Goal: Transaction & Acquisition: Purchase product/service

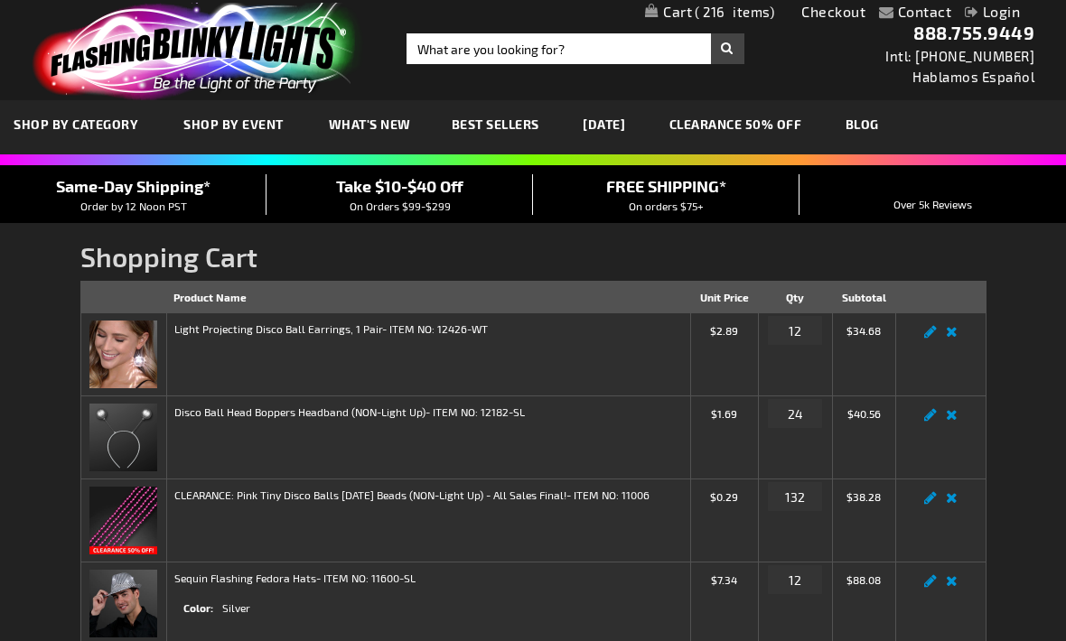
click at [403, 209] on span "On Orders $99-$299" at bounding box center [400, 206] width 101 height 13
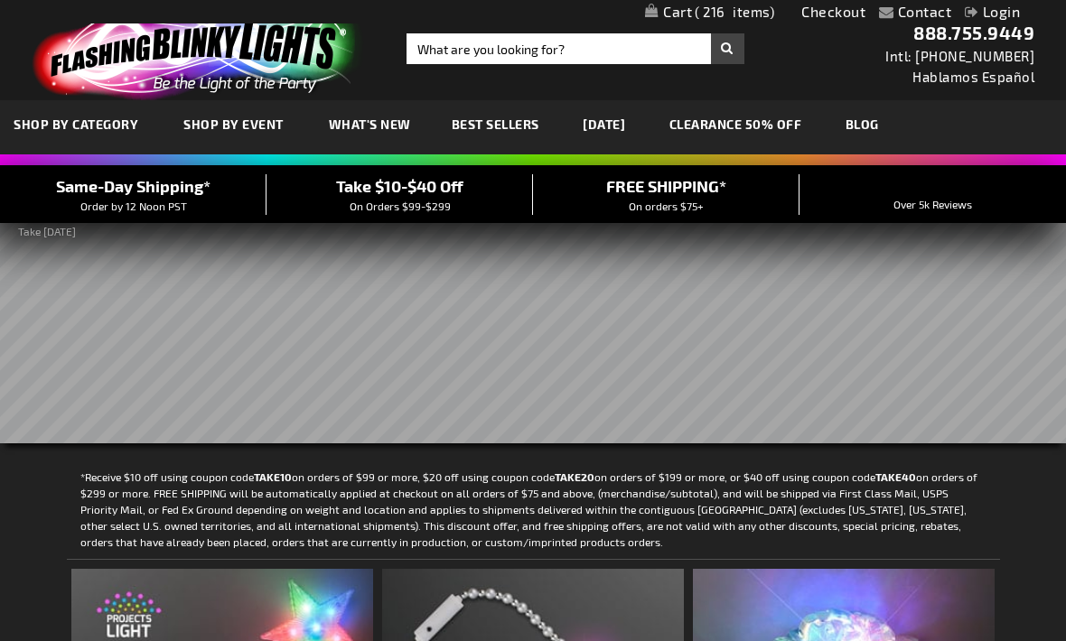
click at [1009, 14] on link "Login" at bounding box center [992, 11] width 55 height 17
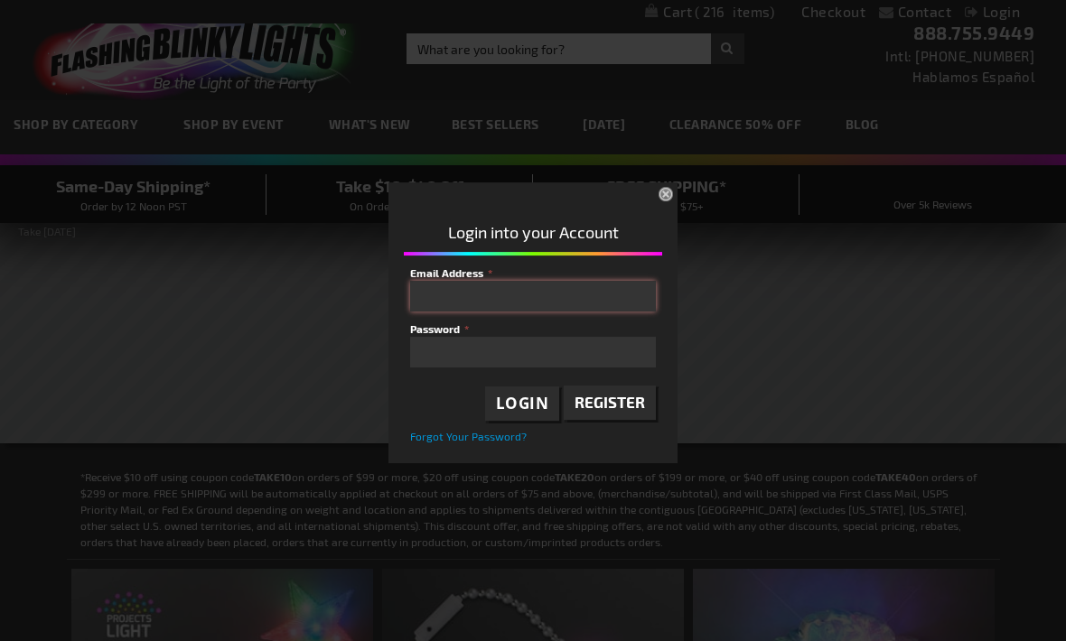
click at [527, 299] on input "Email Address" at bounding box center [533, 296] width 246 height 31
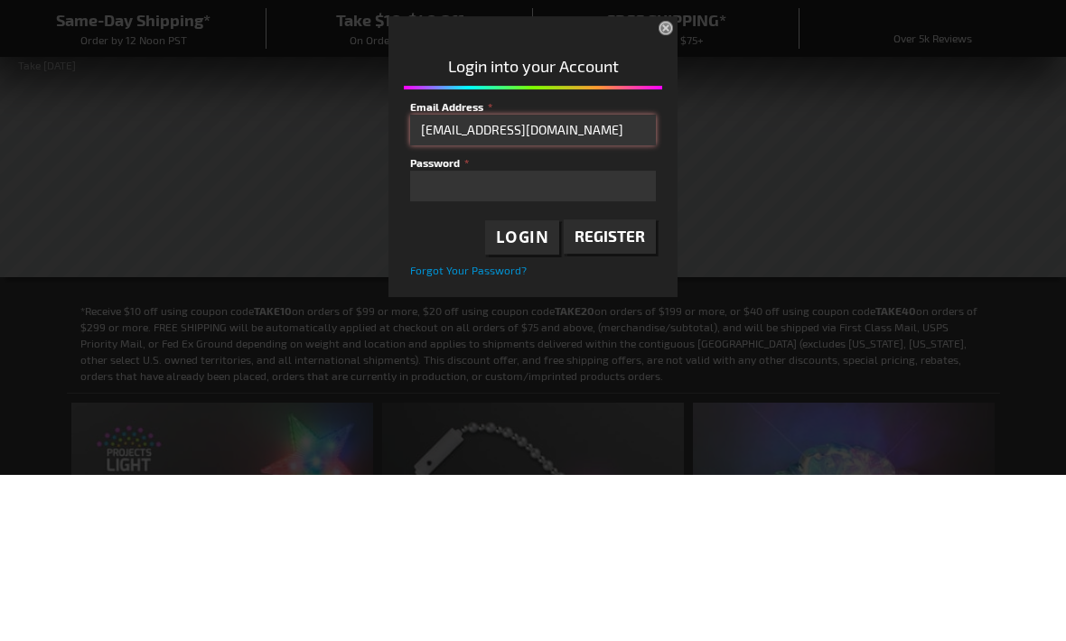
type input "[EMAIL_ADDRESS][DOMAIN_NAME]"
click at [530, 393] on span "Login" at bounding box center [522, 403] width 53 height 21
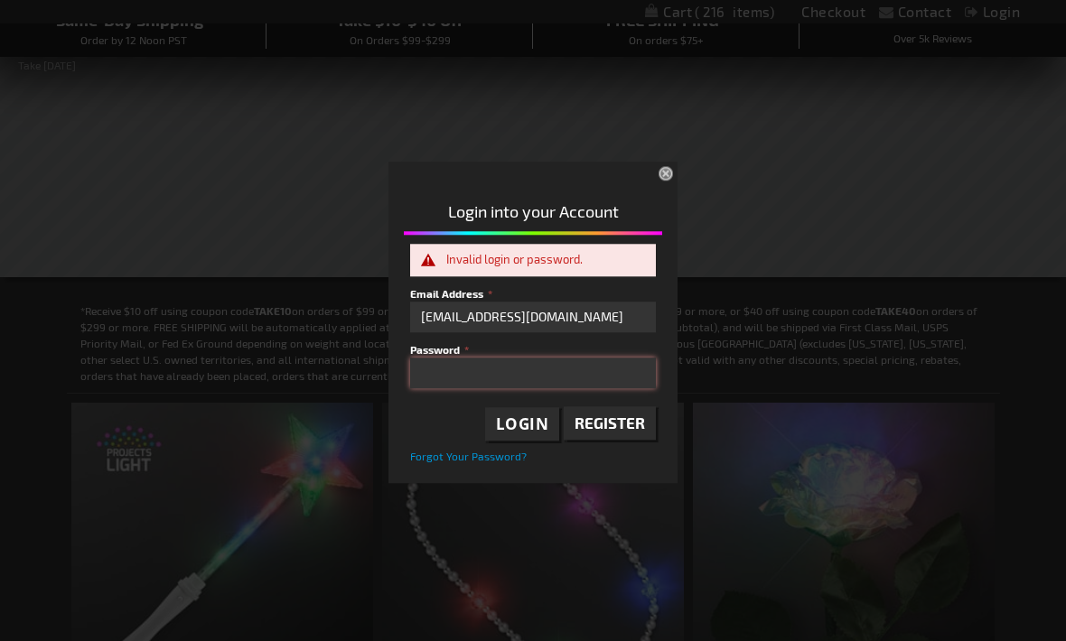
scroll to position [165, 0]
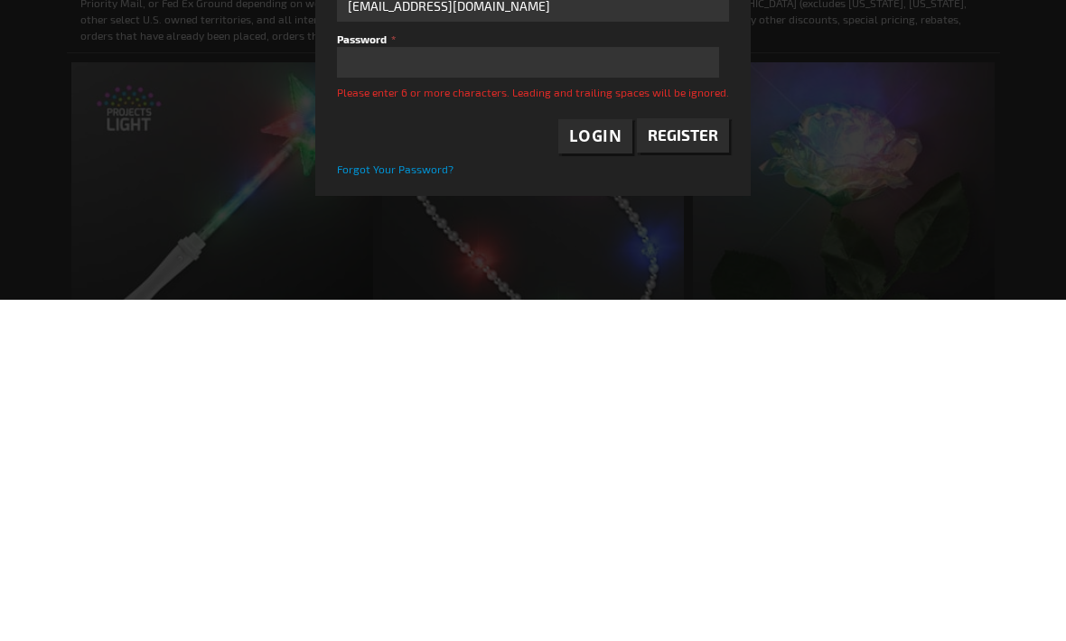
click at [610, 467] on span "Login" at bounding box center [595, 477] width 53 height 21
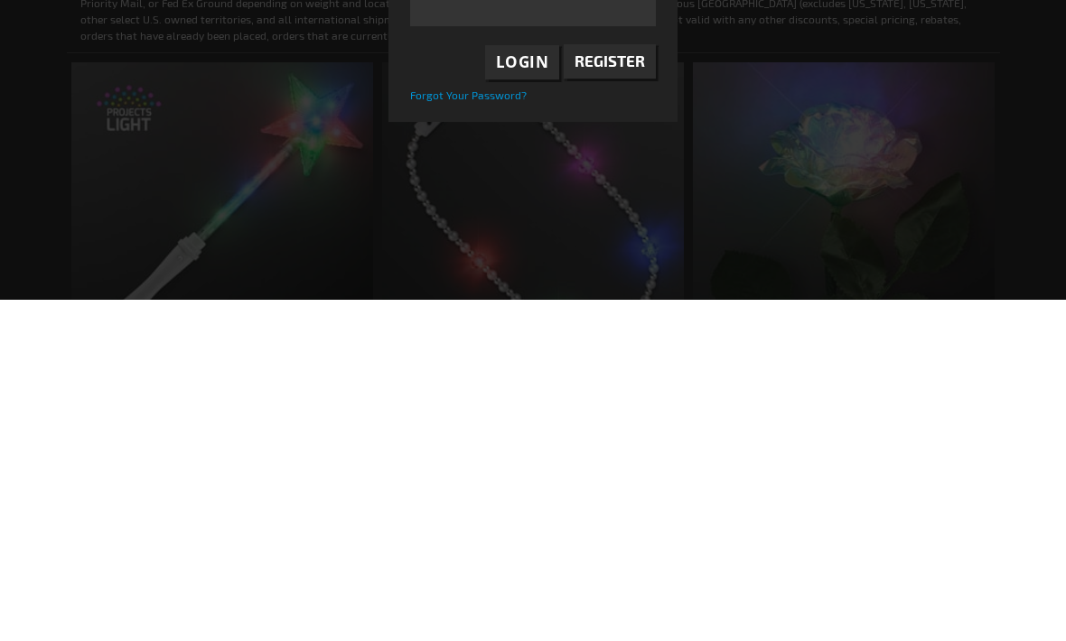
scroll to position [508, 0]
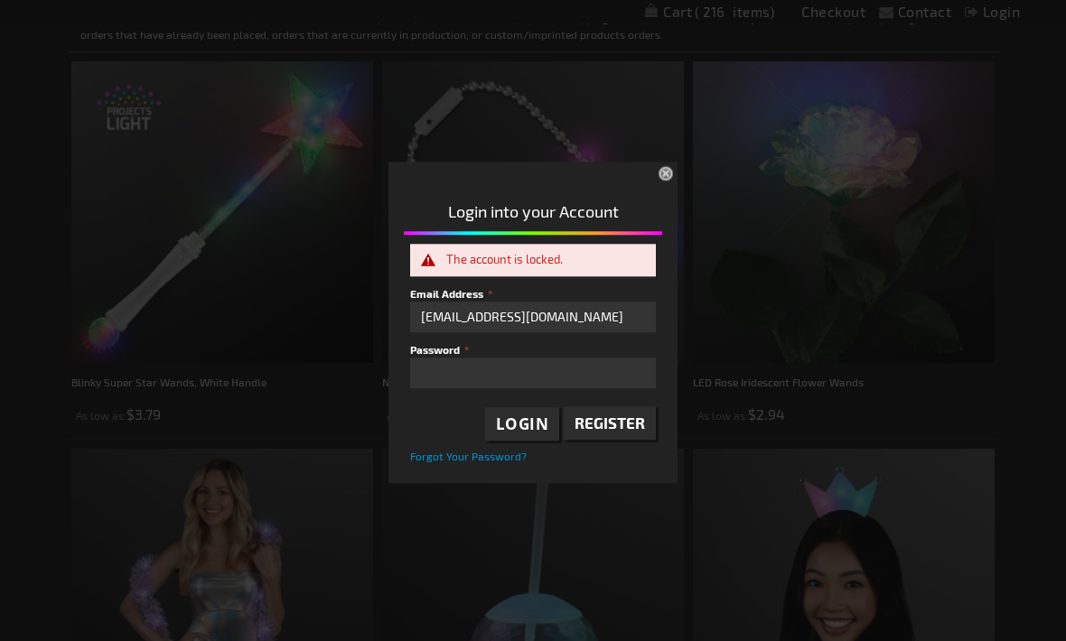
click at [531, 480] on div "Login into your Account The account is locked. Email Address bahamablooms@hotma…" at bounding box center [532, 327] width 289 height 304
click at [462, 463] on span "Forgot Your Password?" at bounding box center [468, 457] width 117 height 13
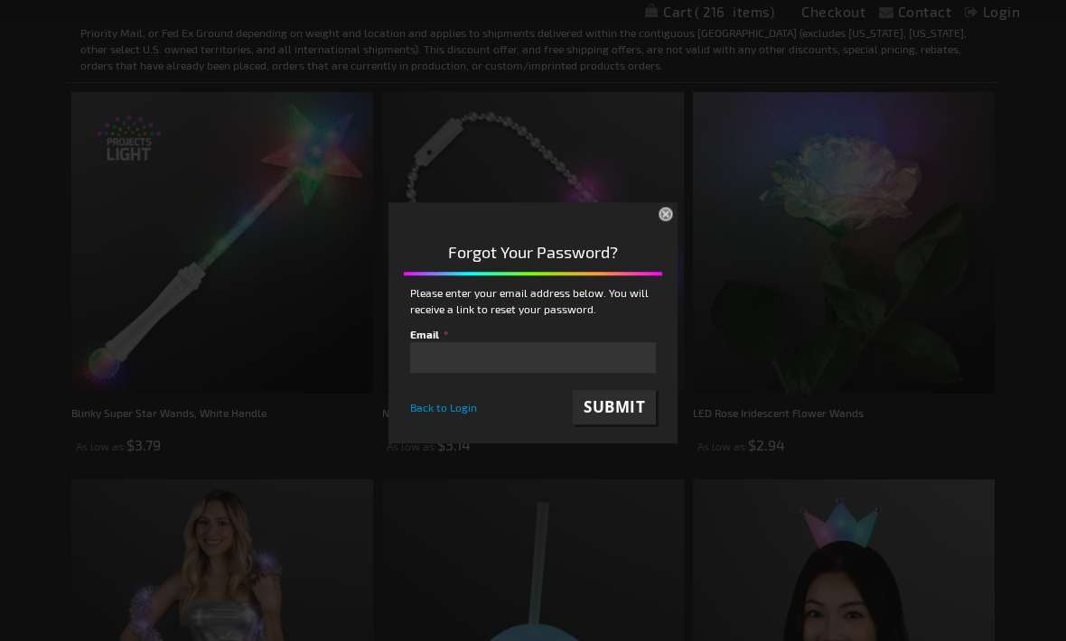
scroll to position [44, 0]
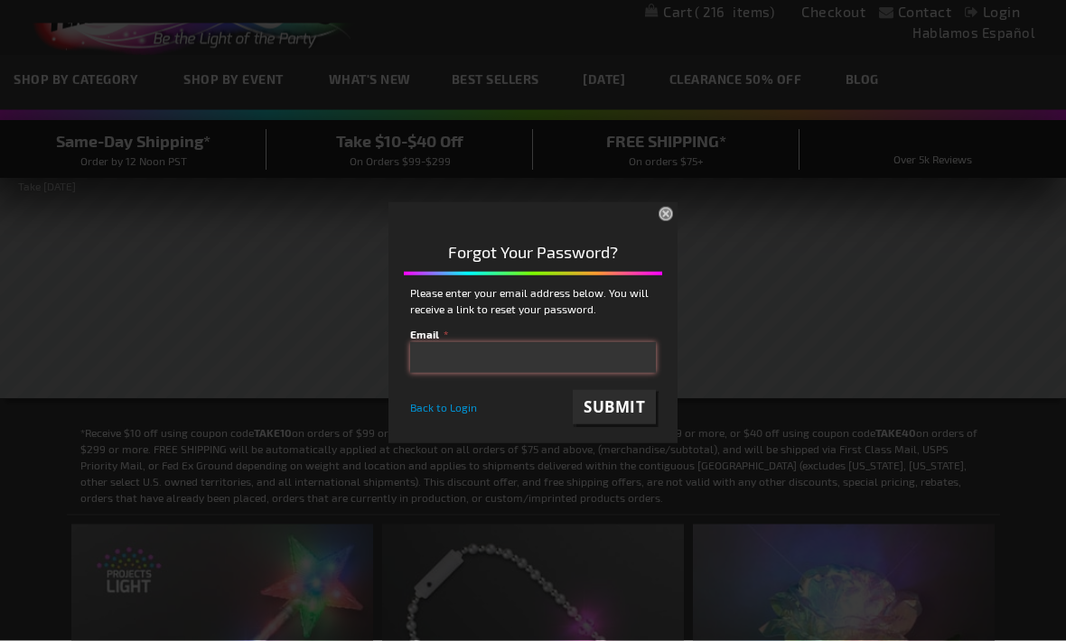
click at [557, 353] on input "email" at bounding box center [533, 357] width 246 height 31
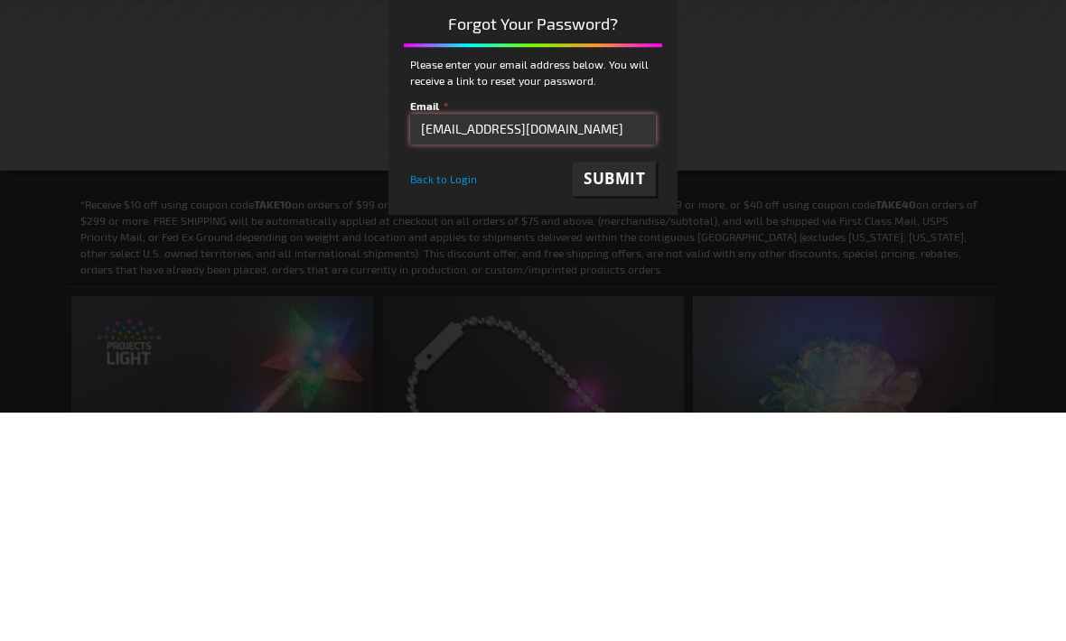
type input "bahamablooms@hotmail.com"
click at [624, 396] on span "Submit" at bounding box center [613, 406] width 61 height 21
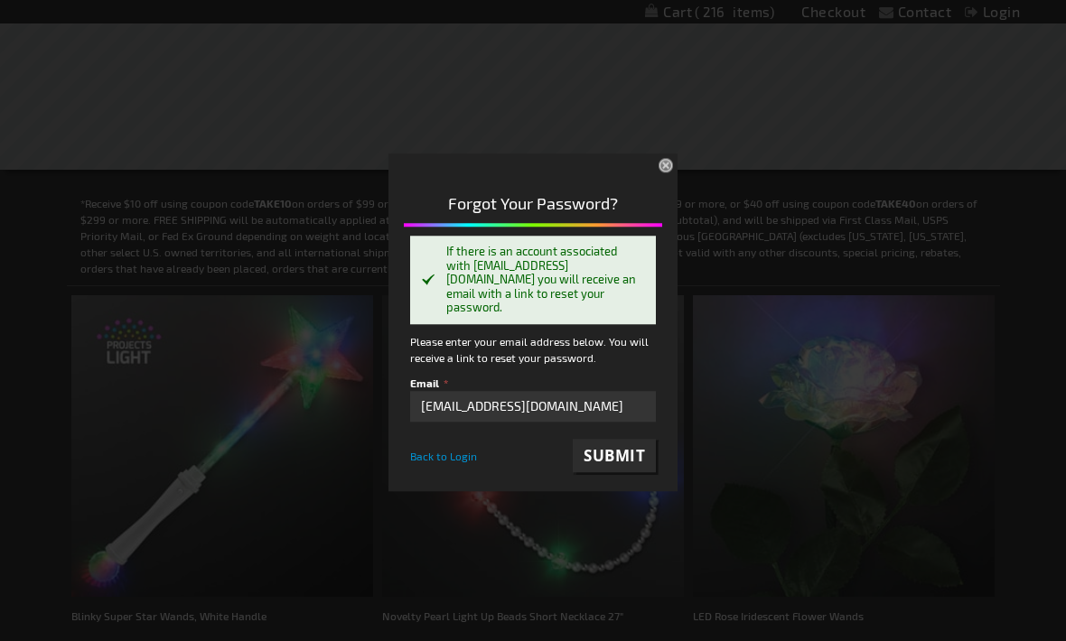
click at [461, 450] on span "Back to Login" at bounding box center [443, 456] width 67 height 13
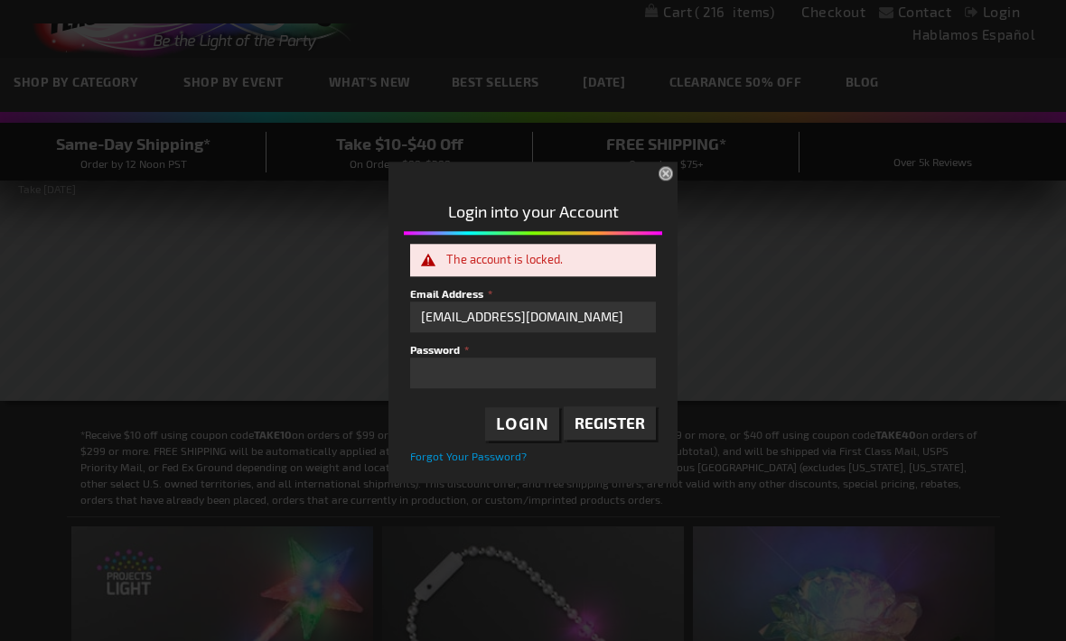
scroll to position [0, 0]
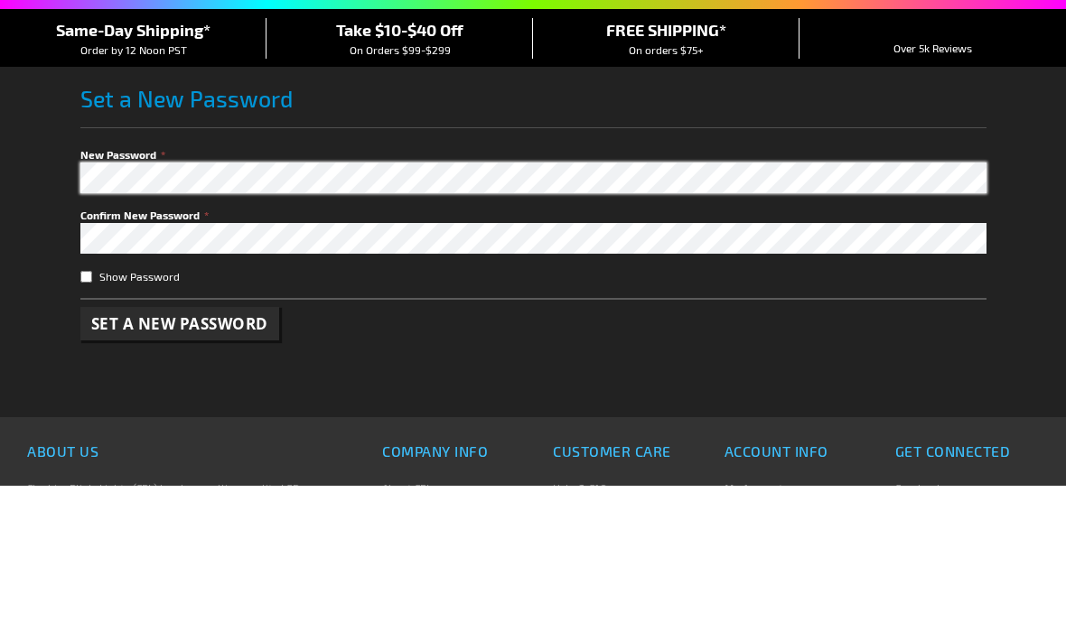
scroll to position [156, 0]
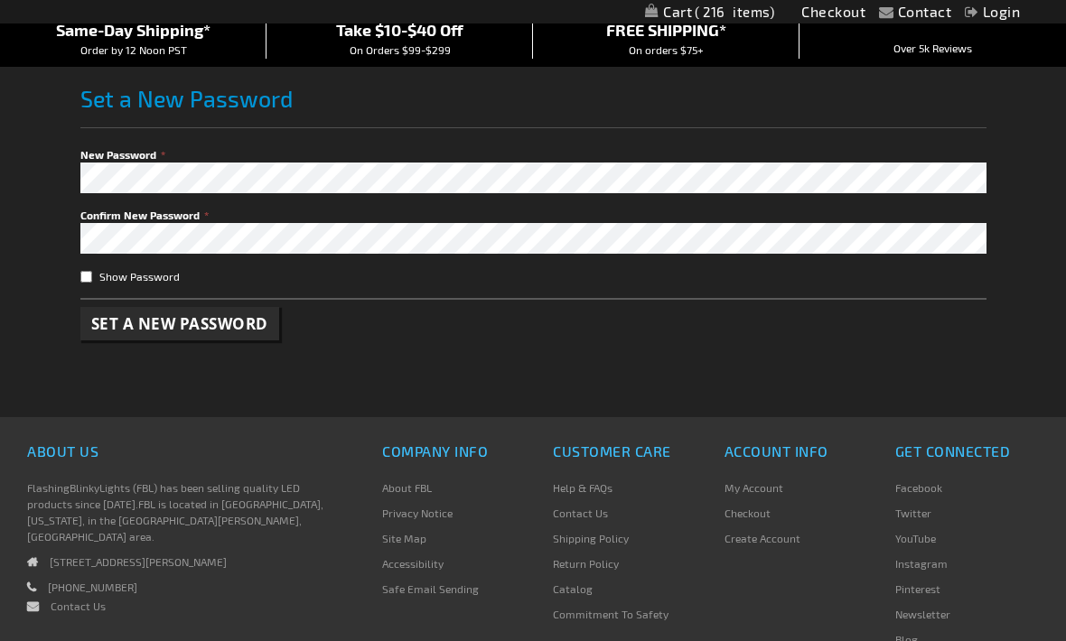
click at [365, 209] on label "Confirm New Password" at bounding box center [533, 215] width 906 height 16
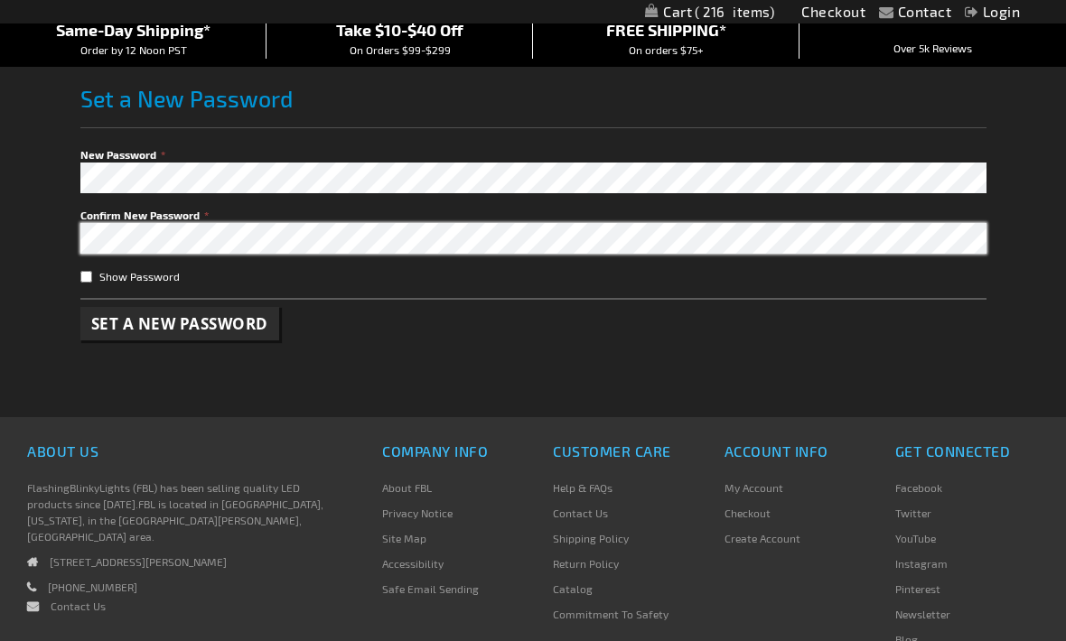
scroll to position [155, 0]
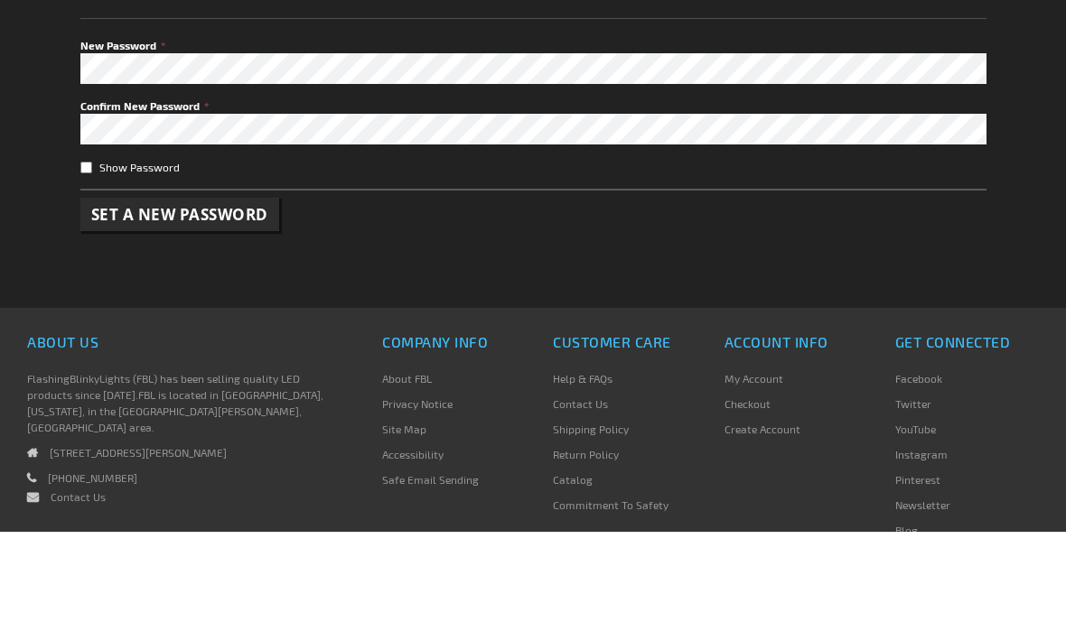
click at [87, 272] on input "Show Password" at bounding box center [86, 278] width 12 height 12
checkbox input "true"
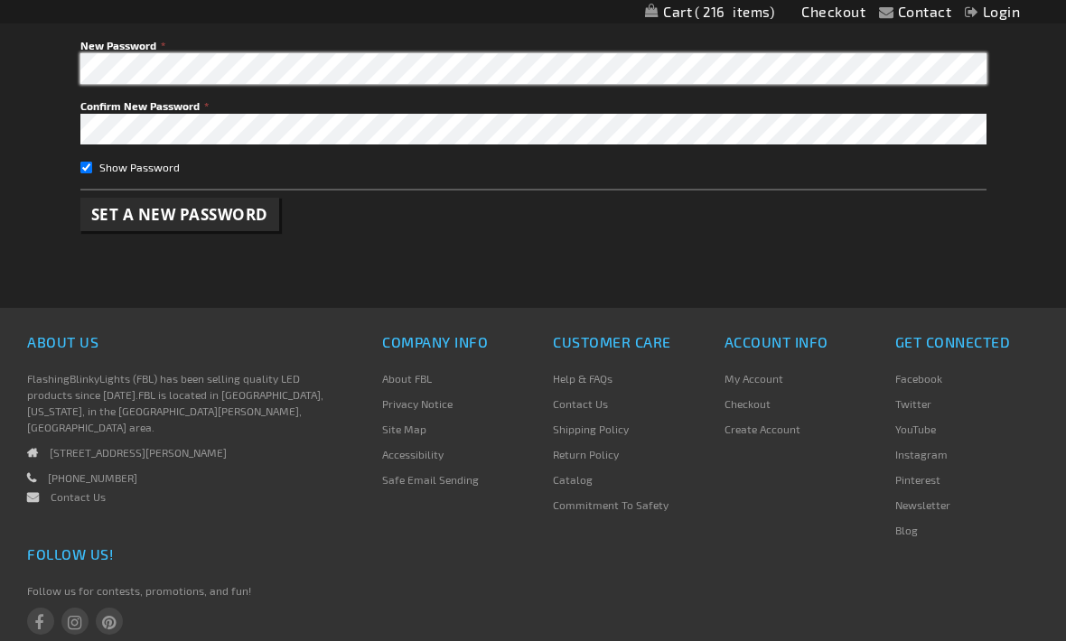
scroll to position [265, 0]
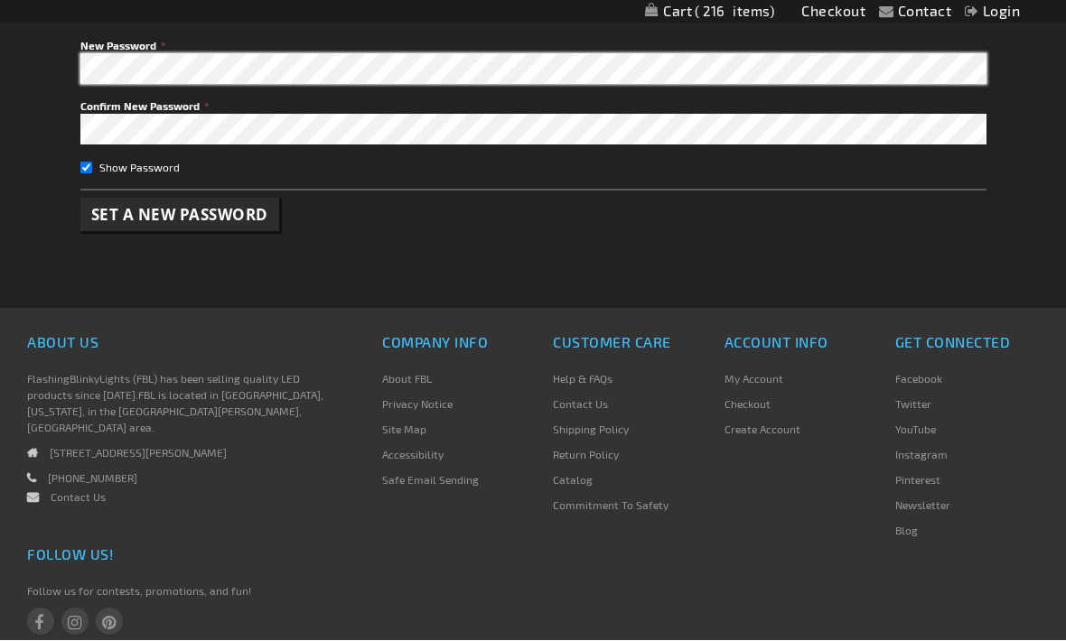
click at [222, 218] on span "Set a New Password" at bounding box center [179, 215] width 177 height 21
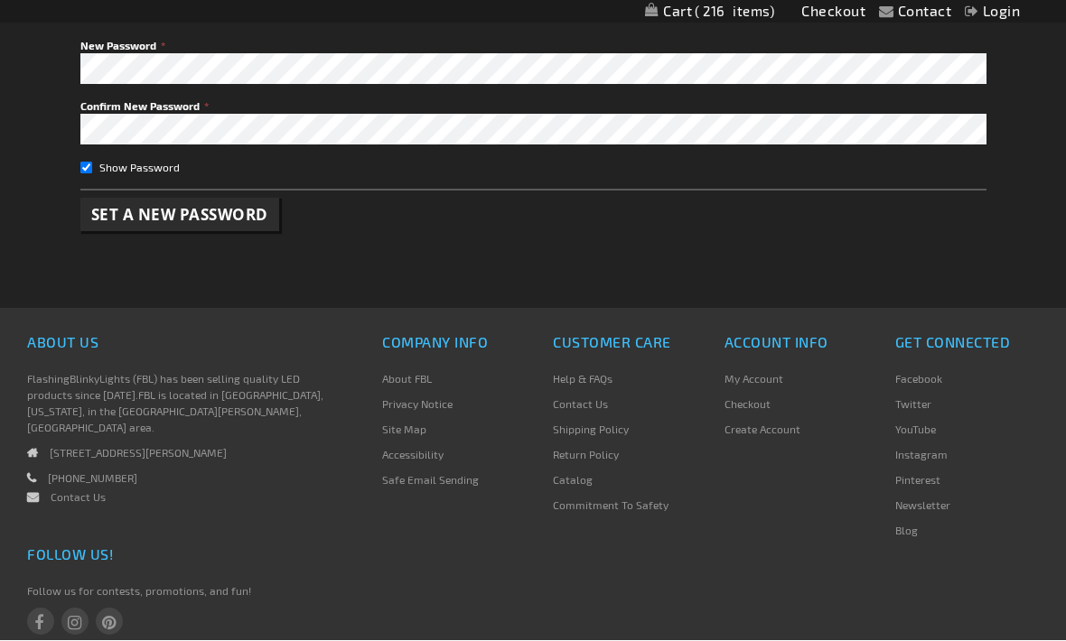
scroll to position [266, 0]
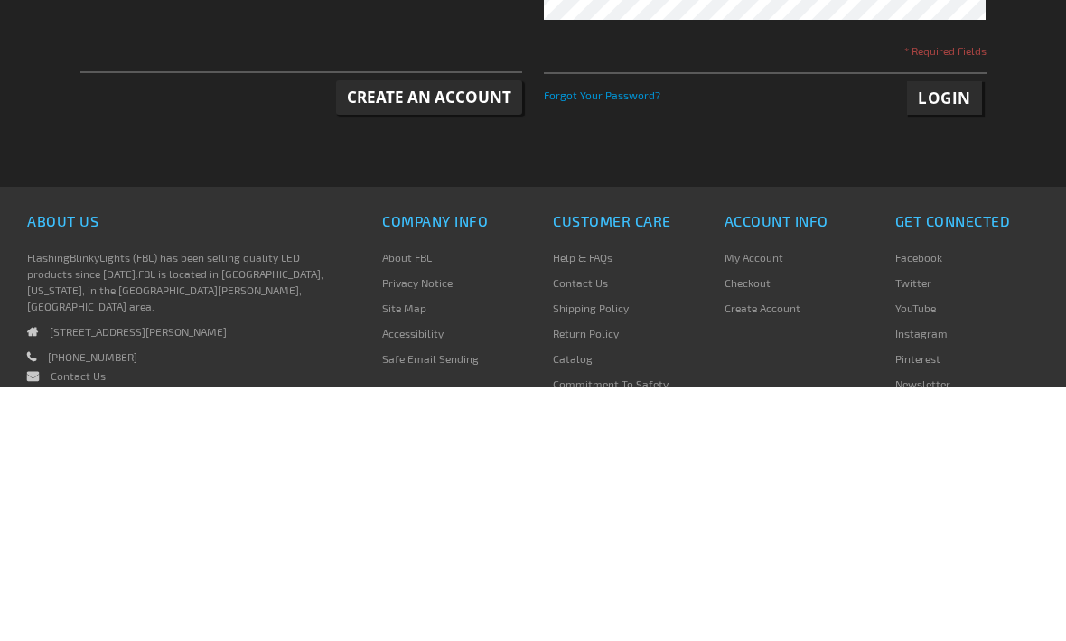
type input "bahamablooms@hotmail.com"
click at [944, 350] on button "Login" at bounding box center [944, 352] width 75 height 34
click at [960, 351] on span "Login" at bounding box center [944, 351] width 53 height 21
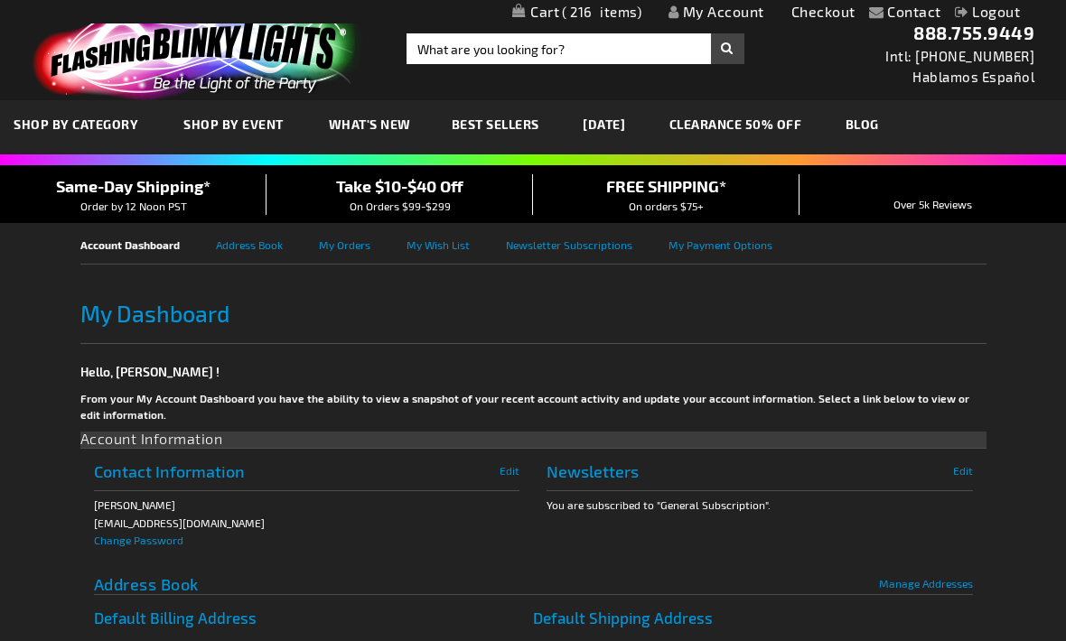
click at [817, 20] on link "Checkout" at bounding box center [823, 11] width 64 height 17
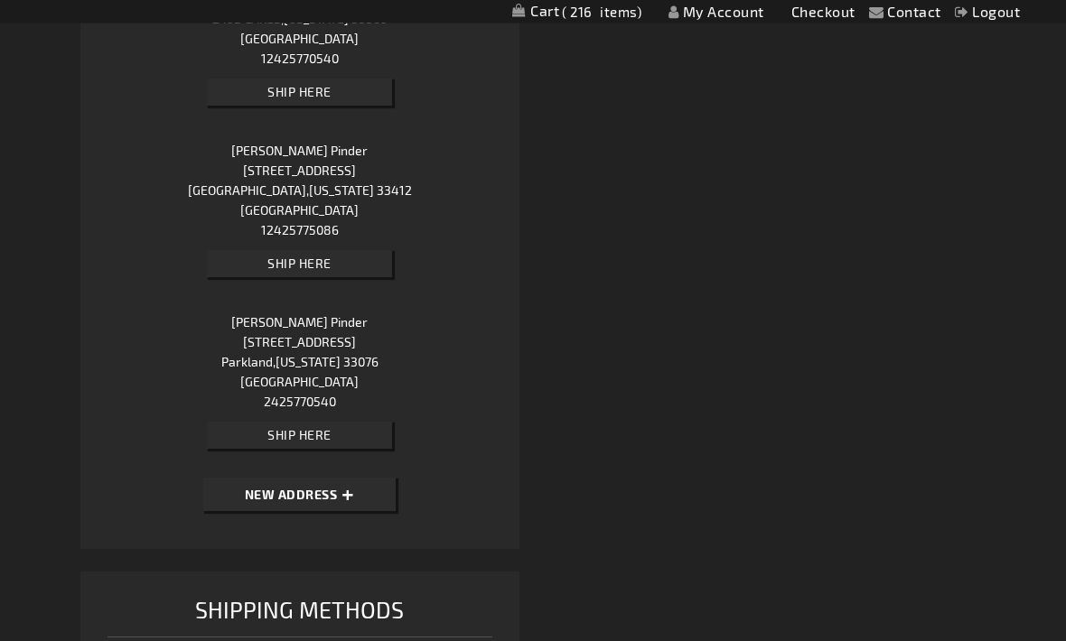
click at [335, 423] on button "Ship Here" at bounding box center [299, 436] width 185 height 27
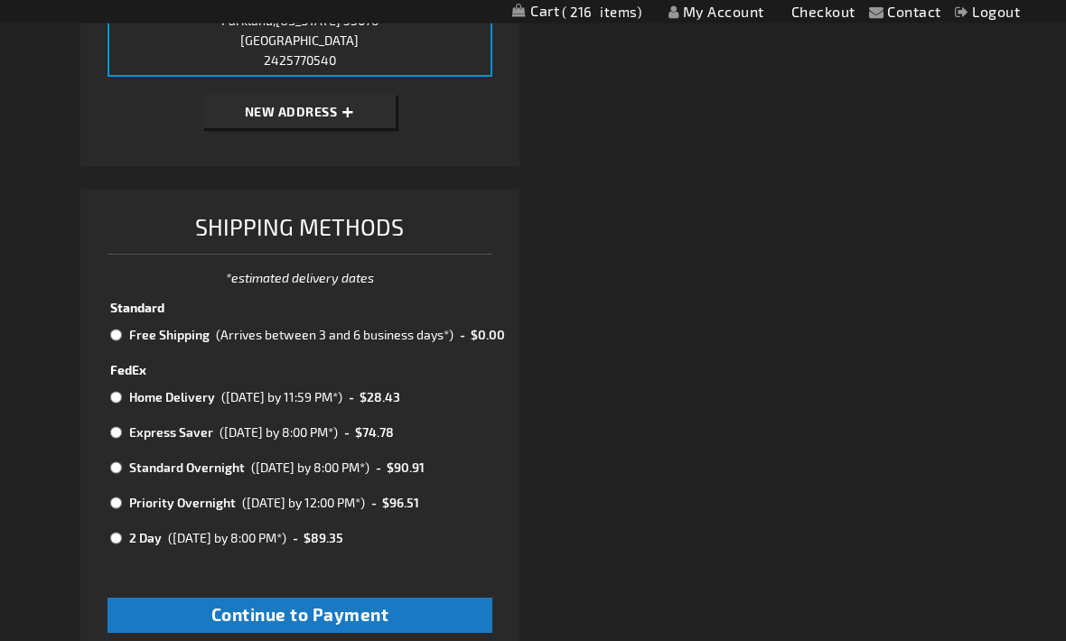
scroll to position [1652, 0]
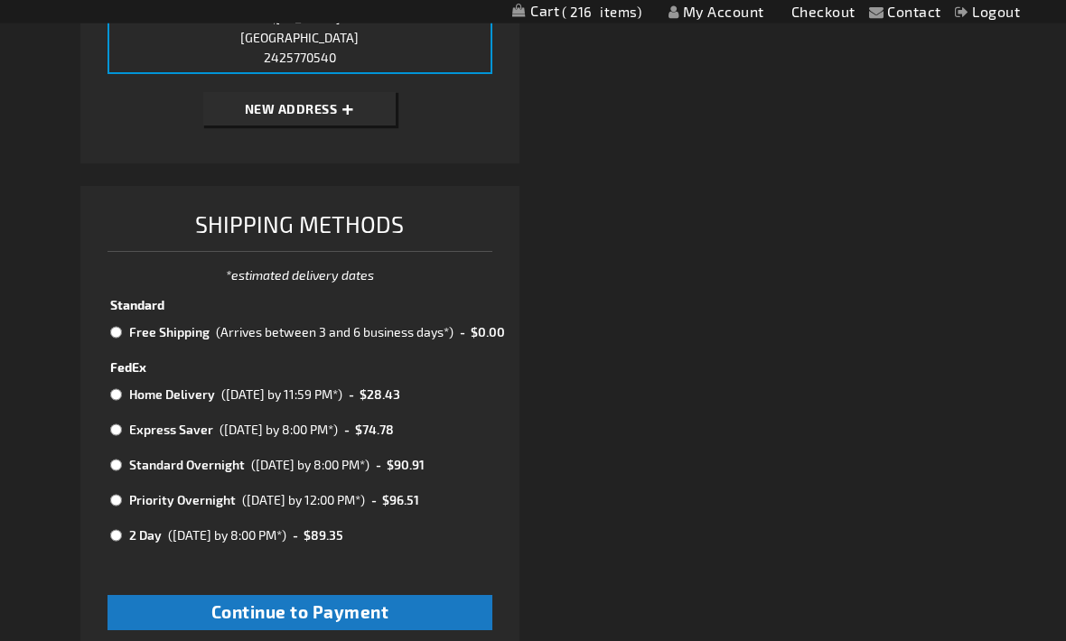
click at [121, 326] on input "radio" at bounding box center [116, 333] width 12 height 14
radio input "true"
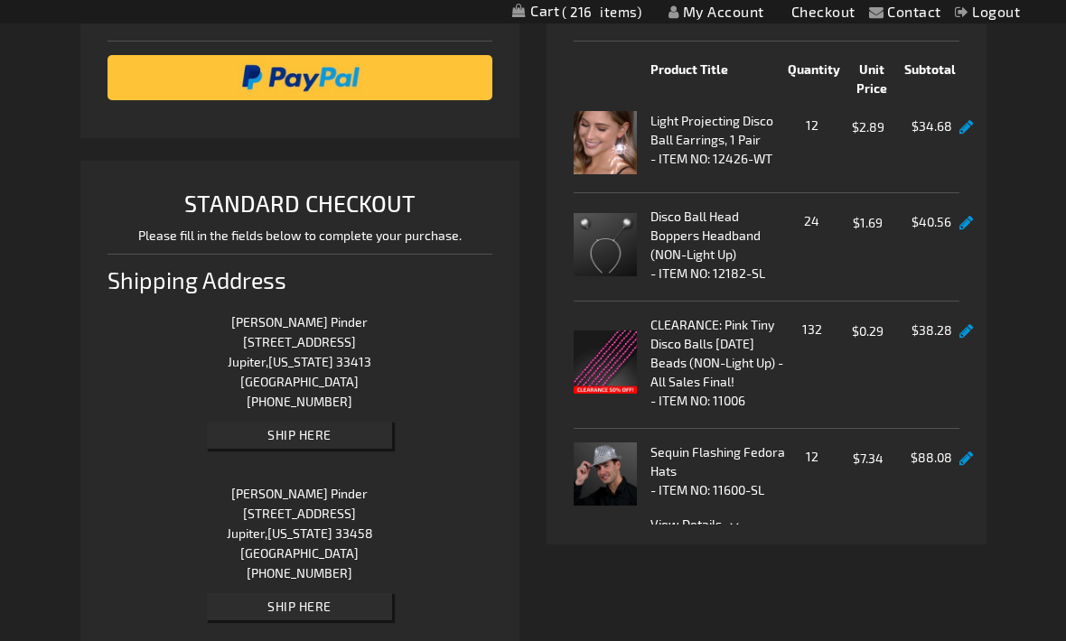
scroll to position [272, 0]
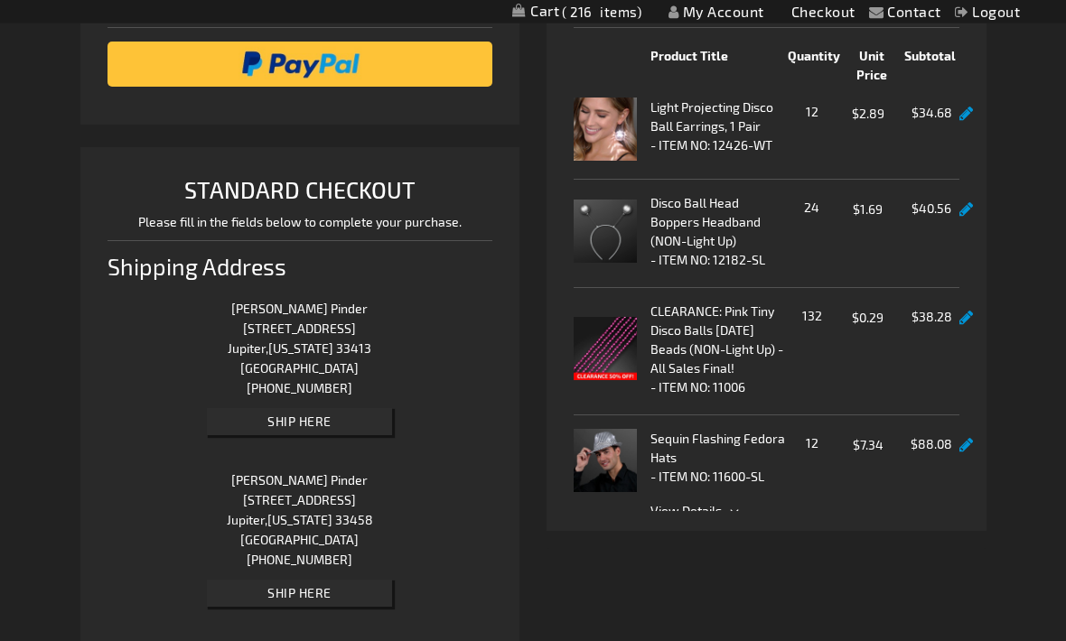
click at [734, 502] on span "View Details" at bounding box center [804, 511] width 309 height 19
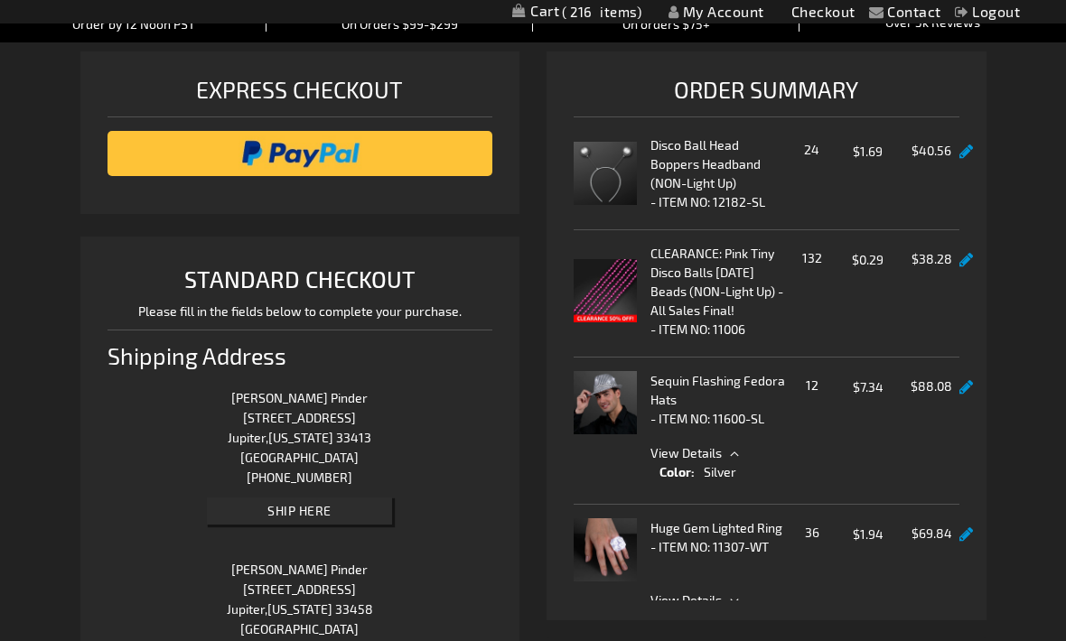
scroll to position [147, 0]
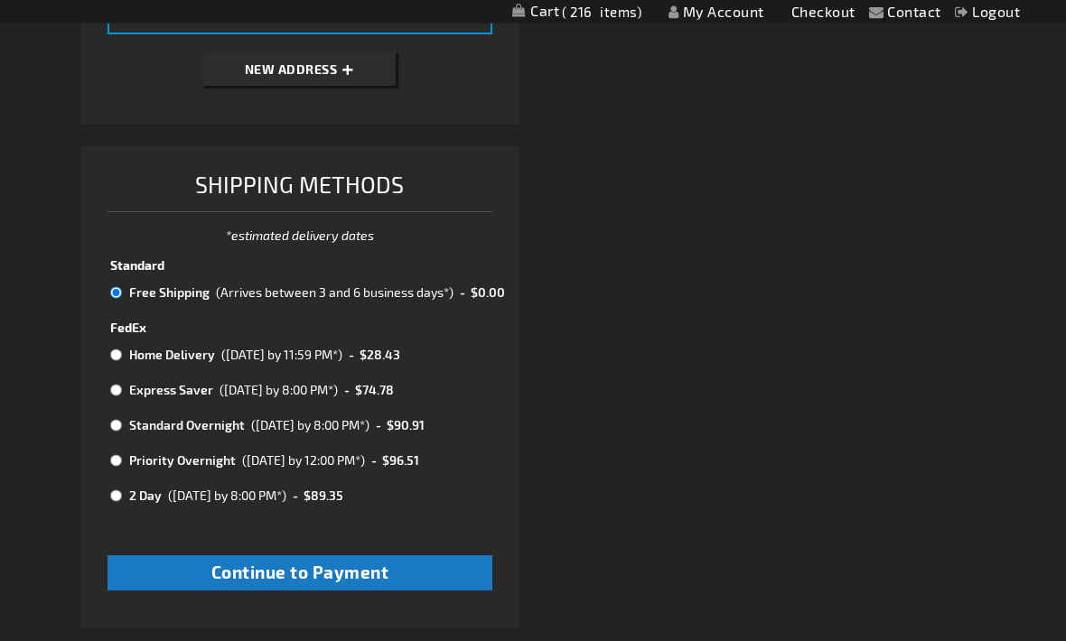
click at [187, 556] on button "Continue to Payment" at bounding box center [300, 573] width 386 height 35
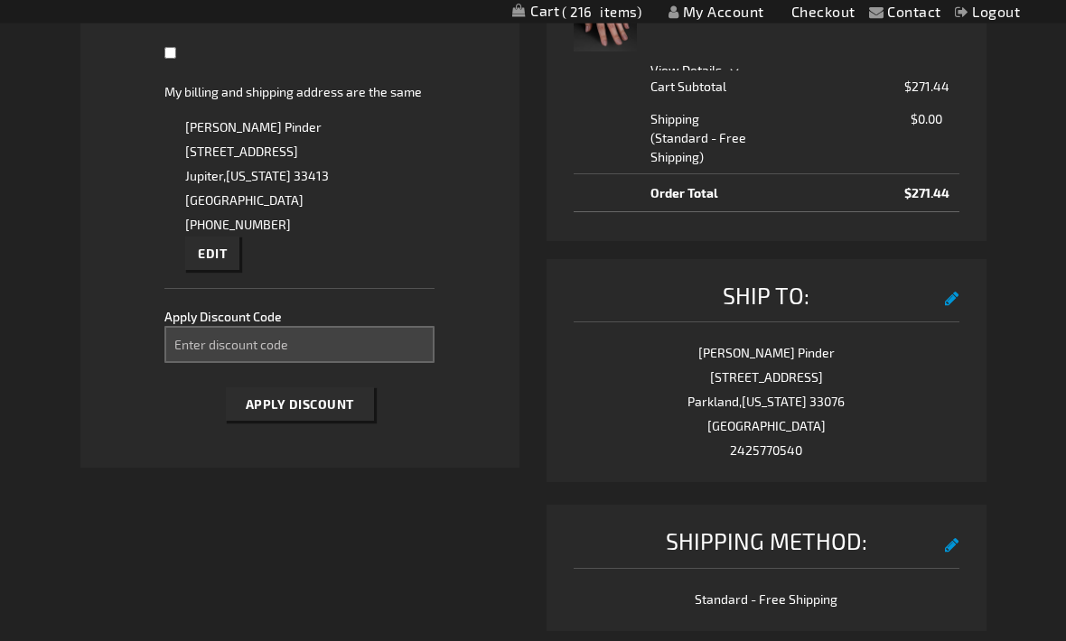
scroll to position [713, 0]
click at [317, 341] on input "Enter discount code" at bounding box center [299, 344] width 270 height 37
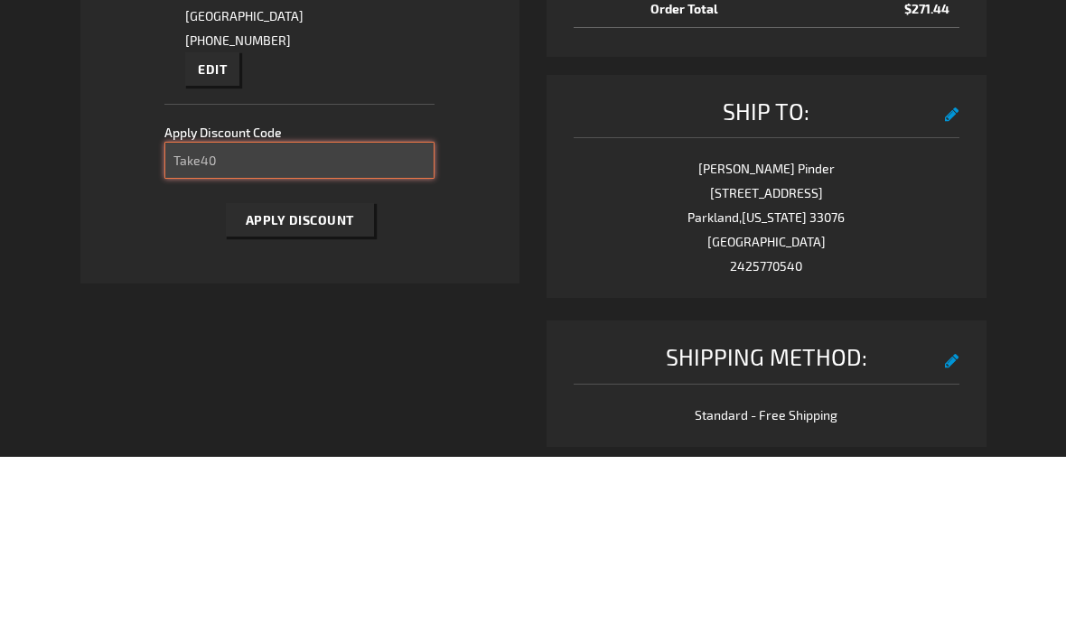
type input "Take40"
click at [312, 396] on span "Apply Discount" at bounding box center [300, 403] width 108 height 15
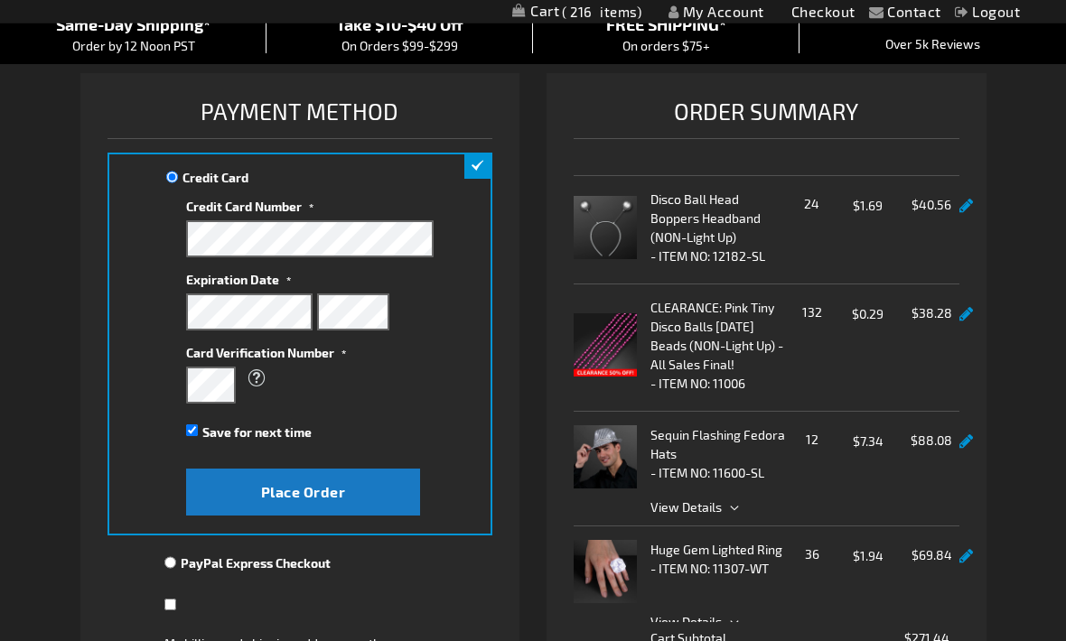
scroll to position [162, 0]
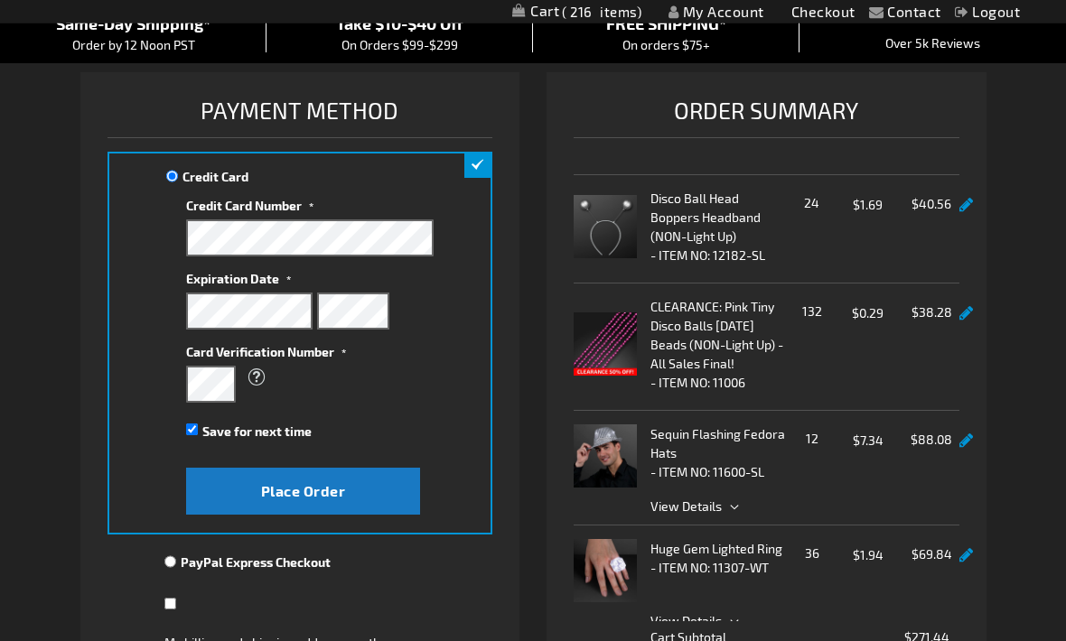
click at [968, 307] on link at bounding box center [966, 314] width 14 height 15
click at [971, 307] on link at bounding box center [966, 314] width 14 height 15
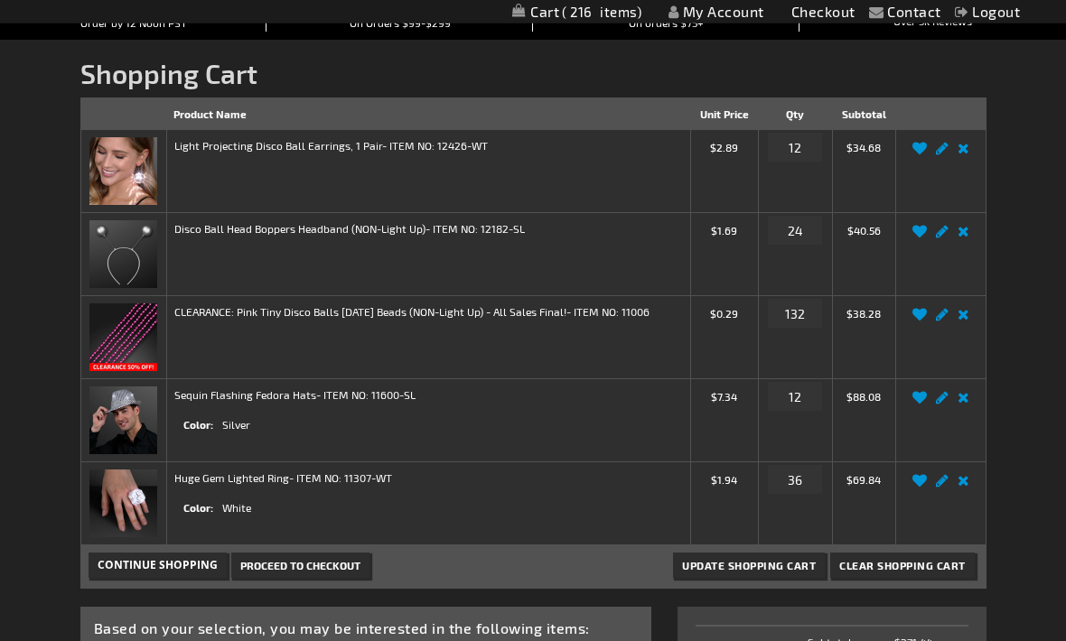
scroll to position [185, 0]
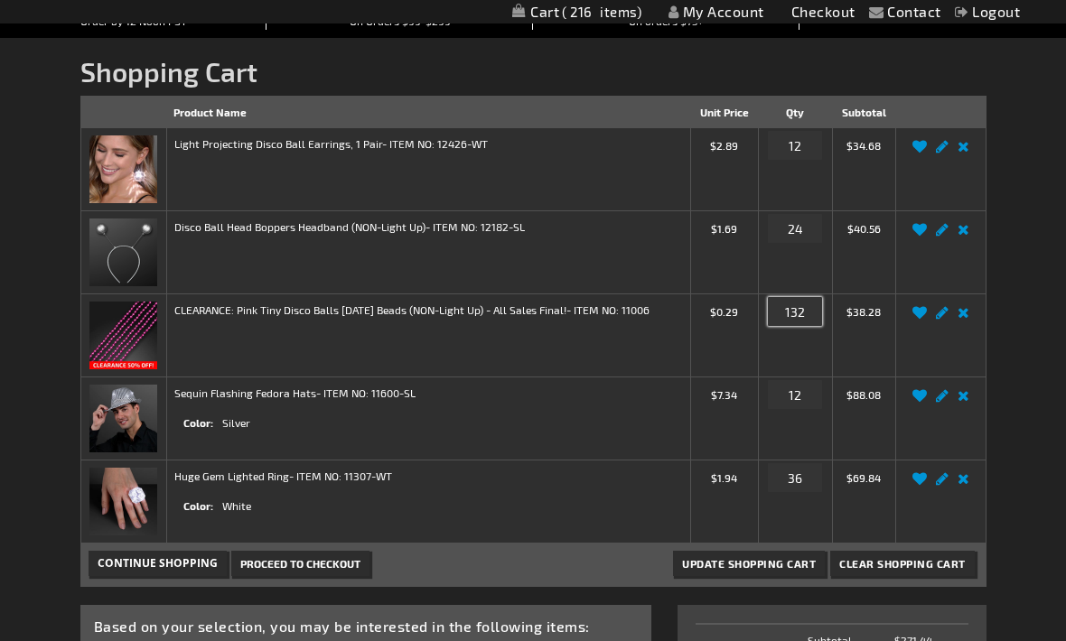
click at [797, 317] on input "132" at bounding box center [795, 311] width 54 height 29
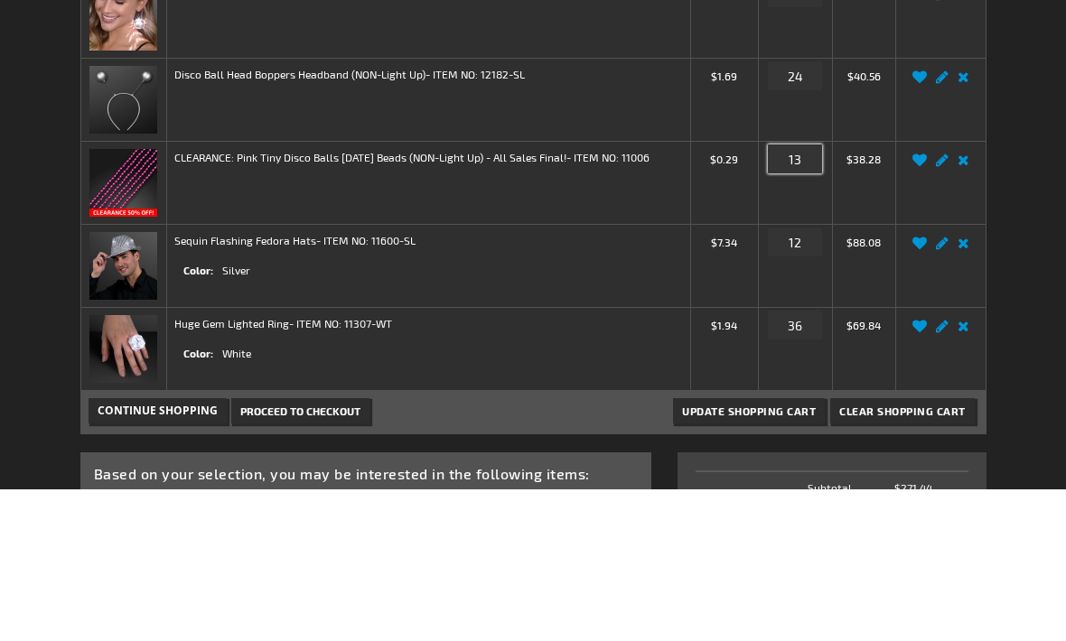
type input "1"
type input "144"
click at [1039, 255] on div "Contact Compare Products 0 items My Account Checkout Logout Skip to Content My …" at bounding box center [533, 554] width 1066 height 1478
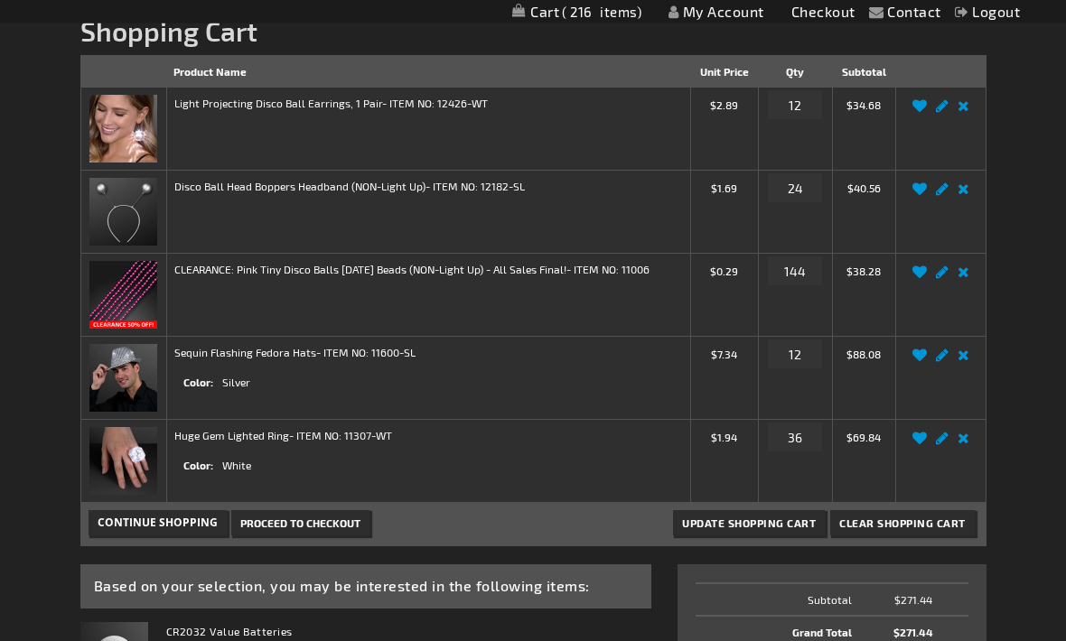
scroll to position [226, 0]
click at [802, 107] on input "12" at bounding box center [795, 104] width 54 height 29
type input "18"
click at [791, 531] on button "Update Shopping Cart" at bounding box center [749, 522] width 152 height 25
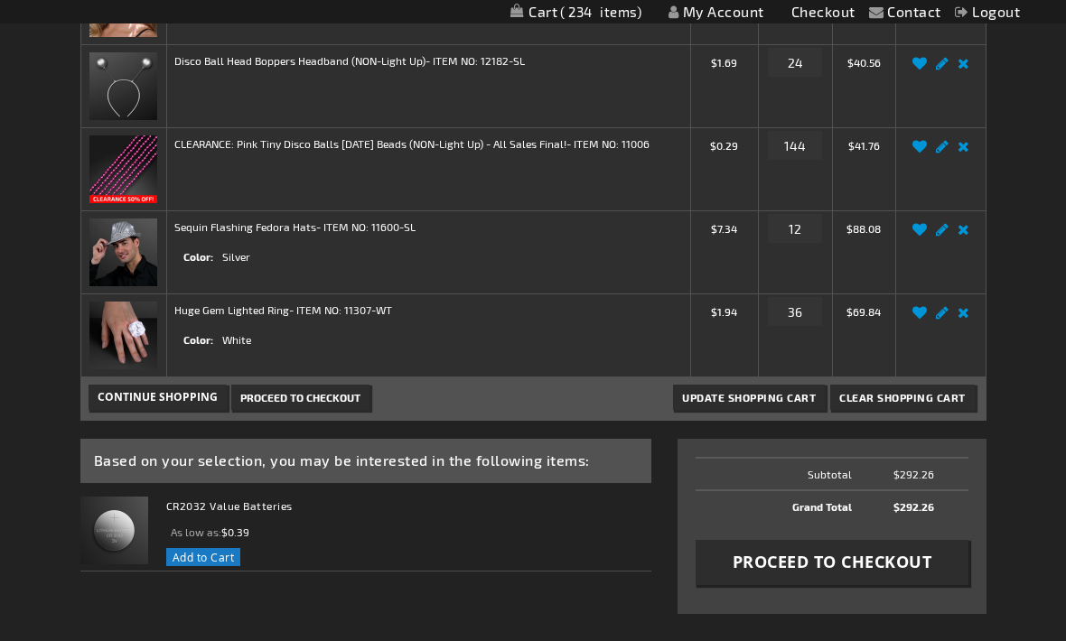
scroll to position [350, 0]
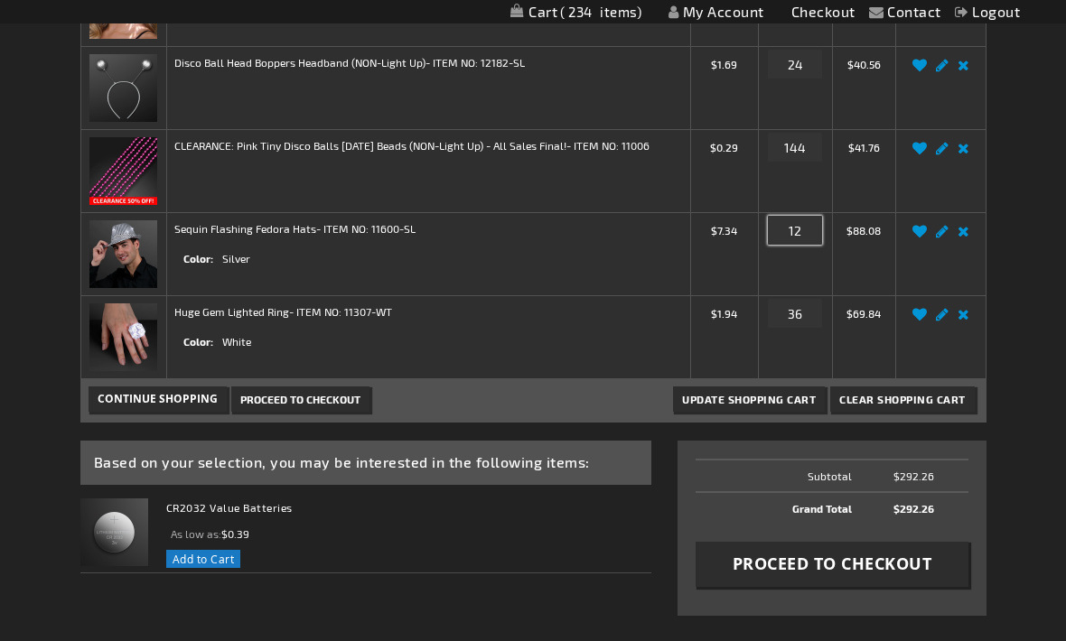
click at [814, 232] on input "12" at bounding box center [795, 230] width 54 height 29
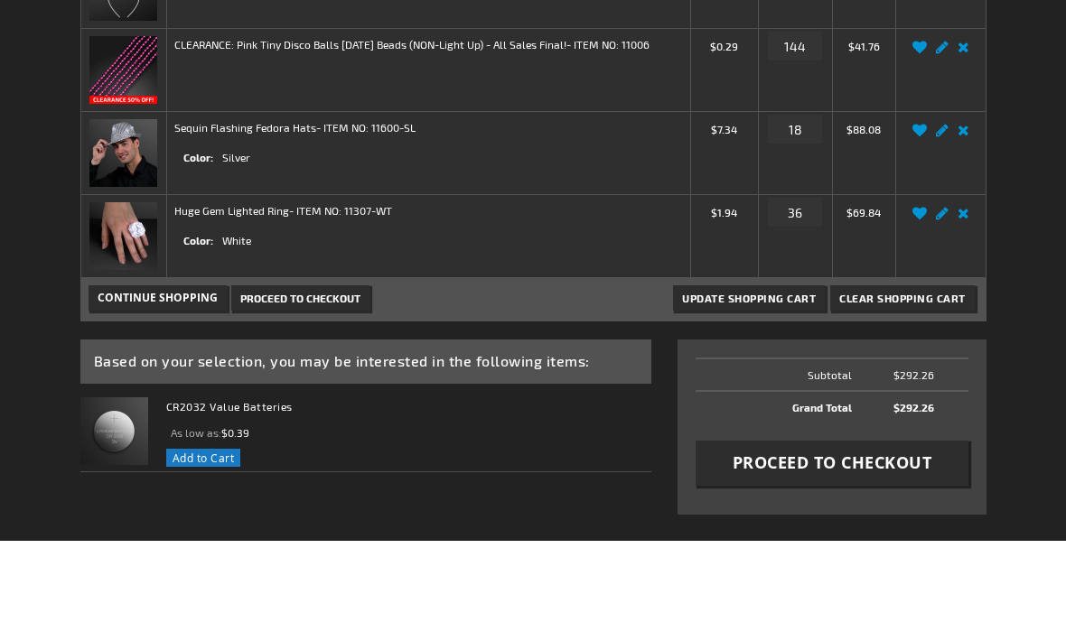
scroll to position [451, 0]
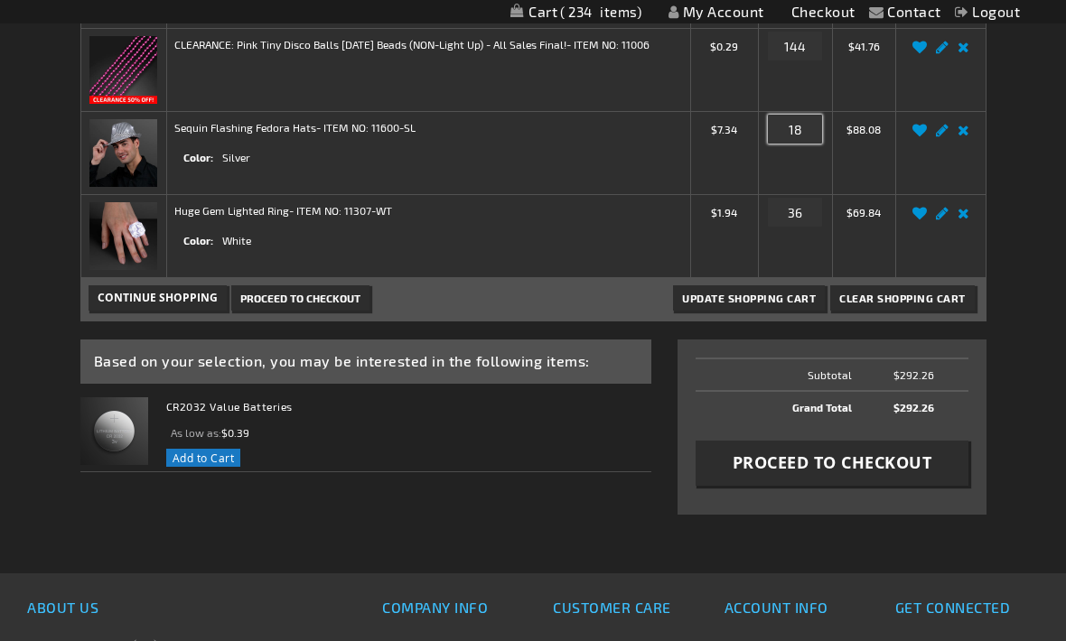
type input "18"
click at [795, 307] on button "Update Shopping Cart" at bounding box center [749, 297] width 152 height 25
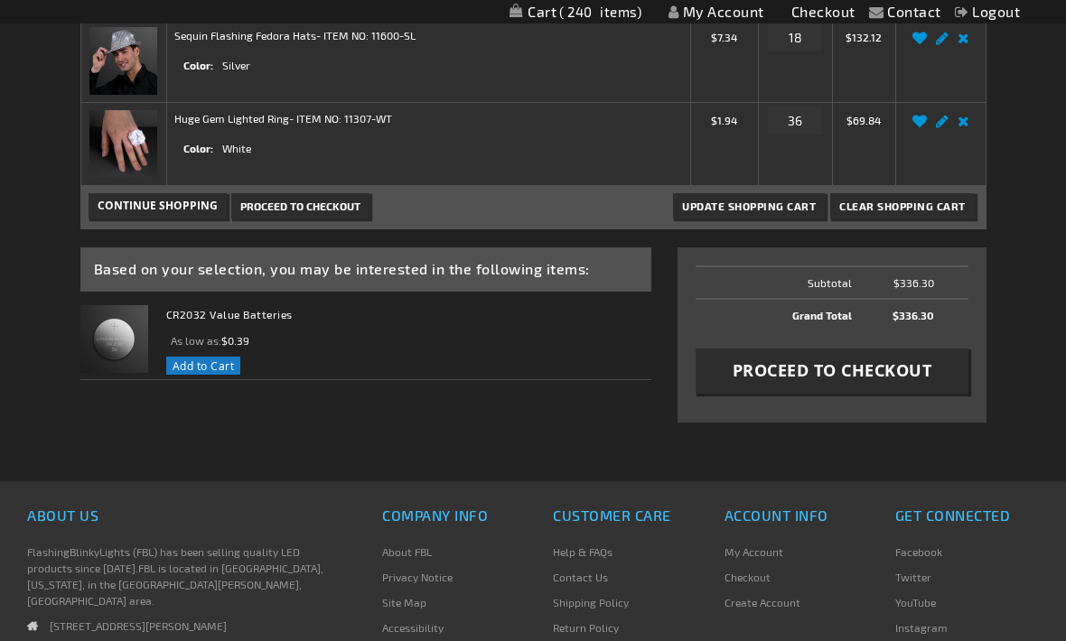
scroll to position [527, 0]
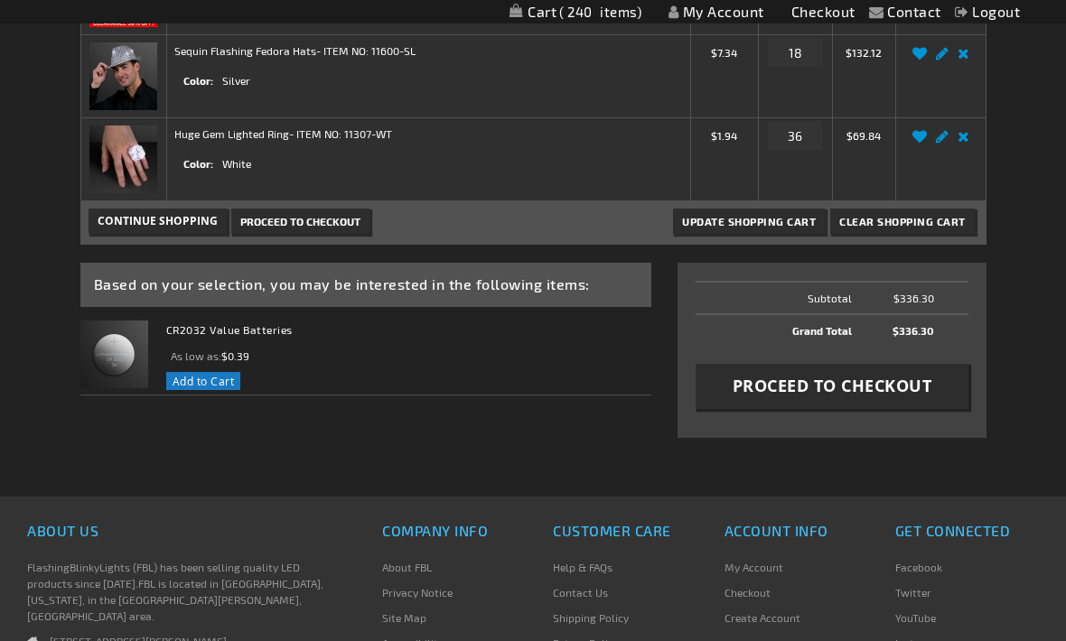
click at [898, 389] on span "Proceed to Checkout" at bounding box center [832, 386] width 200 height 23
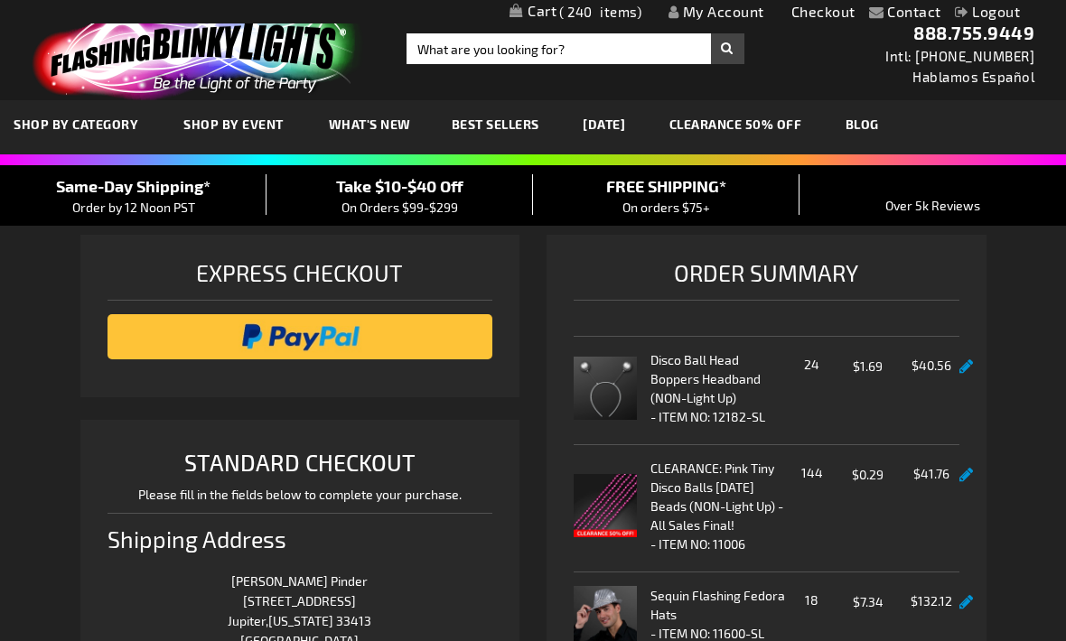
scroll to position [115, 0]
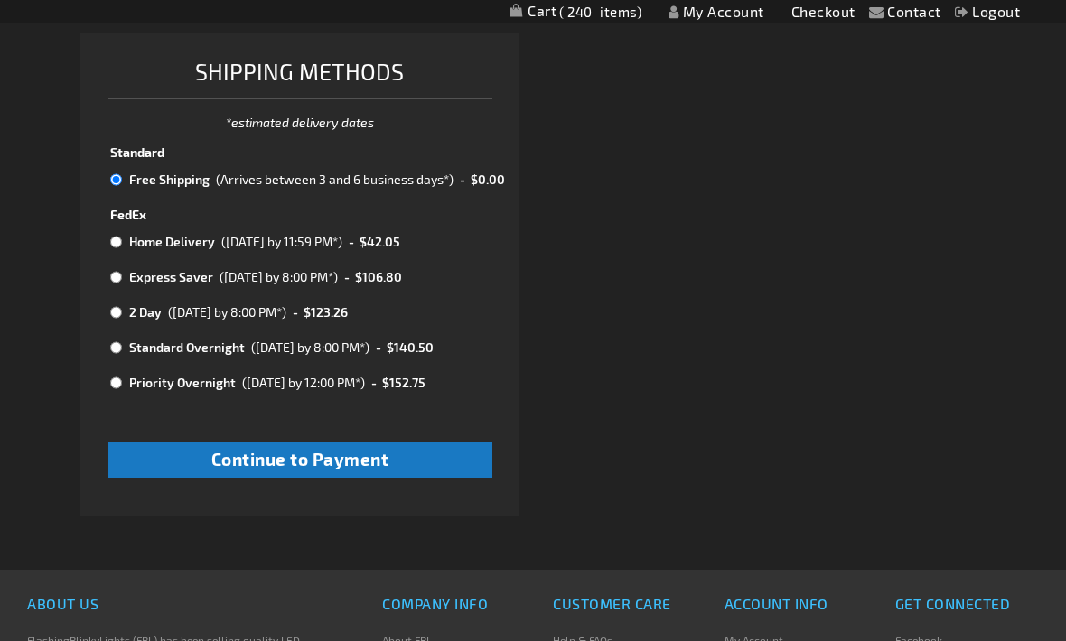
click at [377, 454] on span "Continue to Payment" at bounding box center [300, 460] width 178 height 21
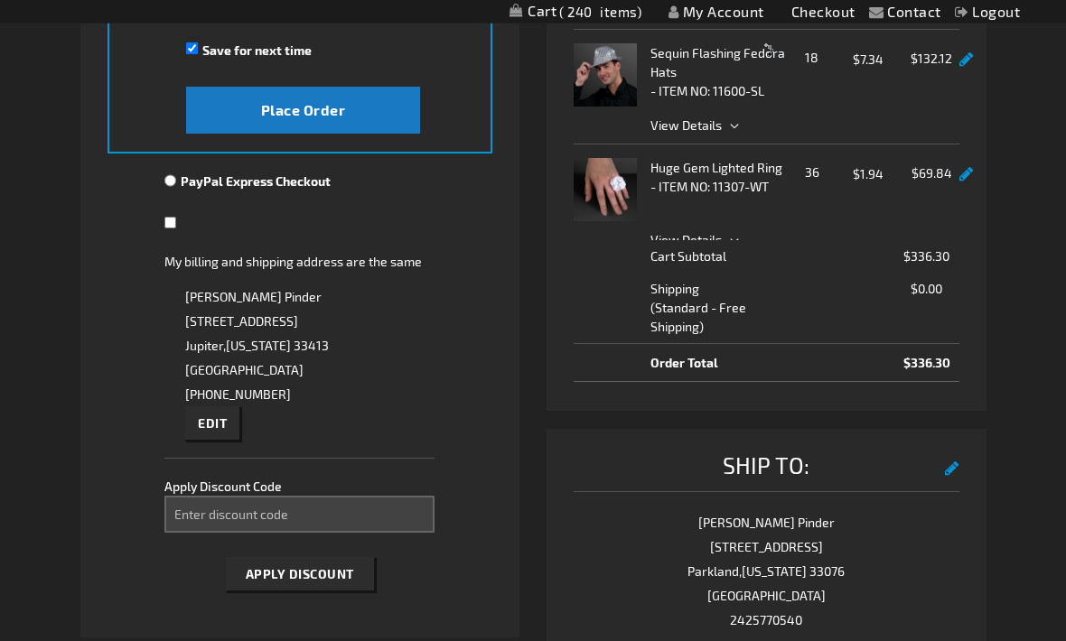
scroll to position [554, 0]
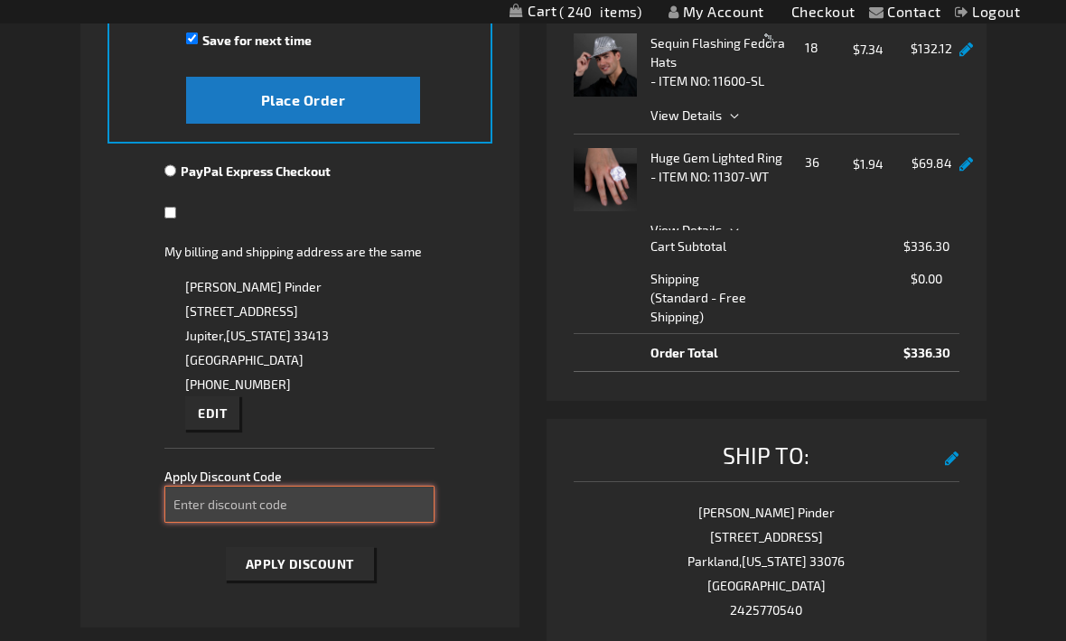
click at [356, 512] on input "Enter discount code" at bounding box center [299, 504] width 270 height 37
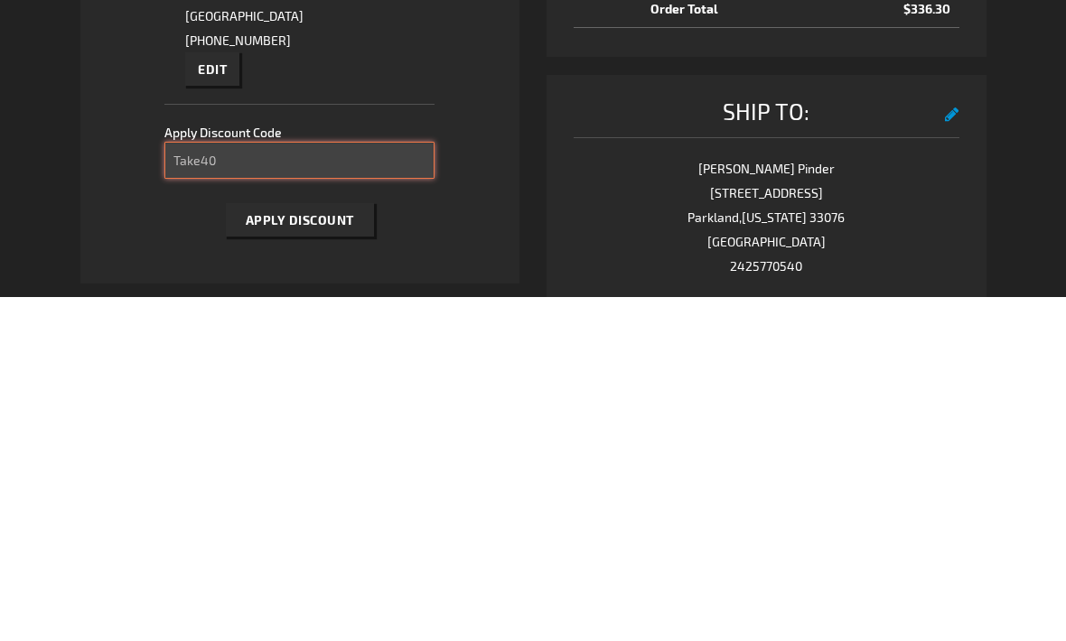
type input "Take40"
click at [325, 547] on button "Apply Discount" at bounding box center [300, 563] width 148 height 33
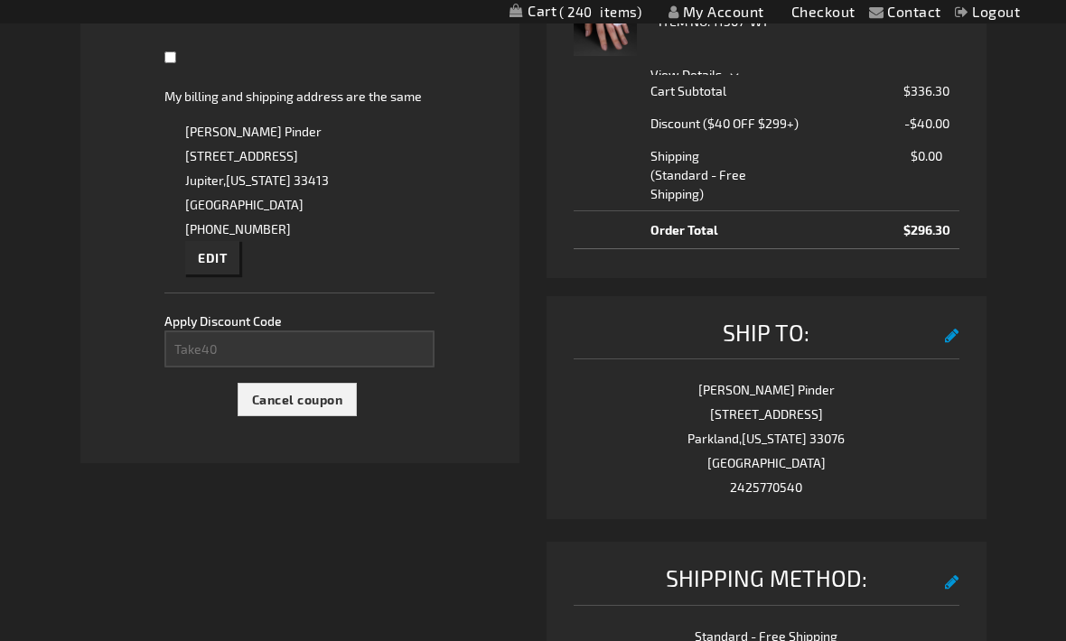
scroll to position [704, 0]
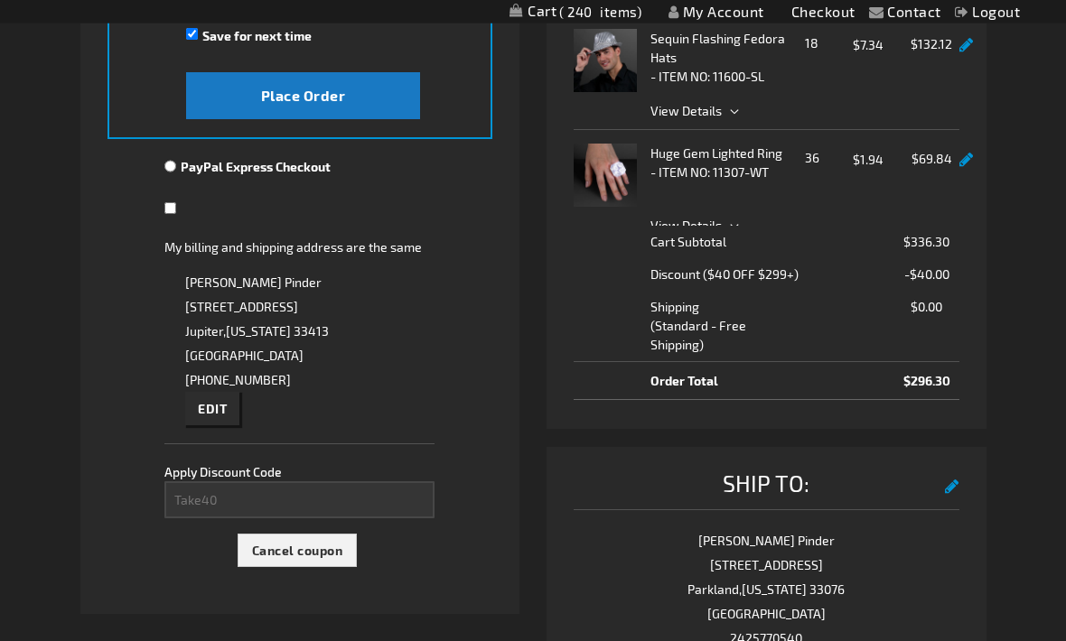
click at [202, 402] on span "Edit" at bounding box center [212, 409] width 29 height 15
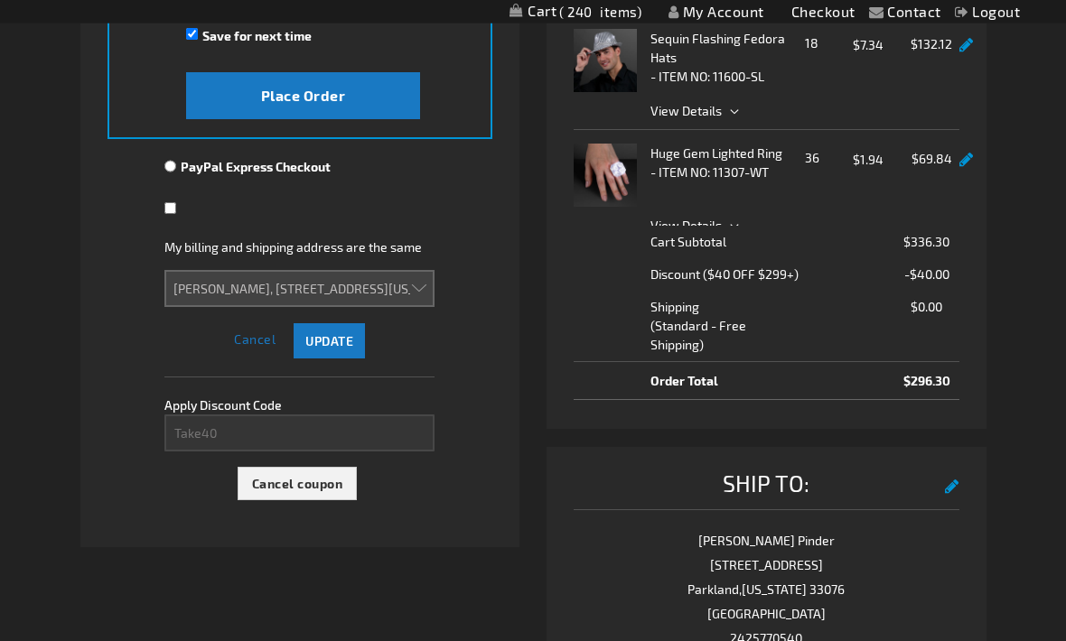
scroll to position [558, 0]
click at [384, 292] on select "[PERSON_NAME], [STREET_ADDRESS][US_STATE] [PERSON_NAME], [STREET_ADDRESS][US_ST…" at bounding box center [299, 288] width 270 height 37
click at [425, 285] on select "[PERSON_NAME], [STREET_ADDRESS][US_STATE] [PERSON_NAME], [STREET_ADDRESS][US_ST…" at bounding box center [299, 288] width 270 height 37
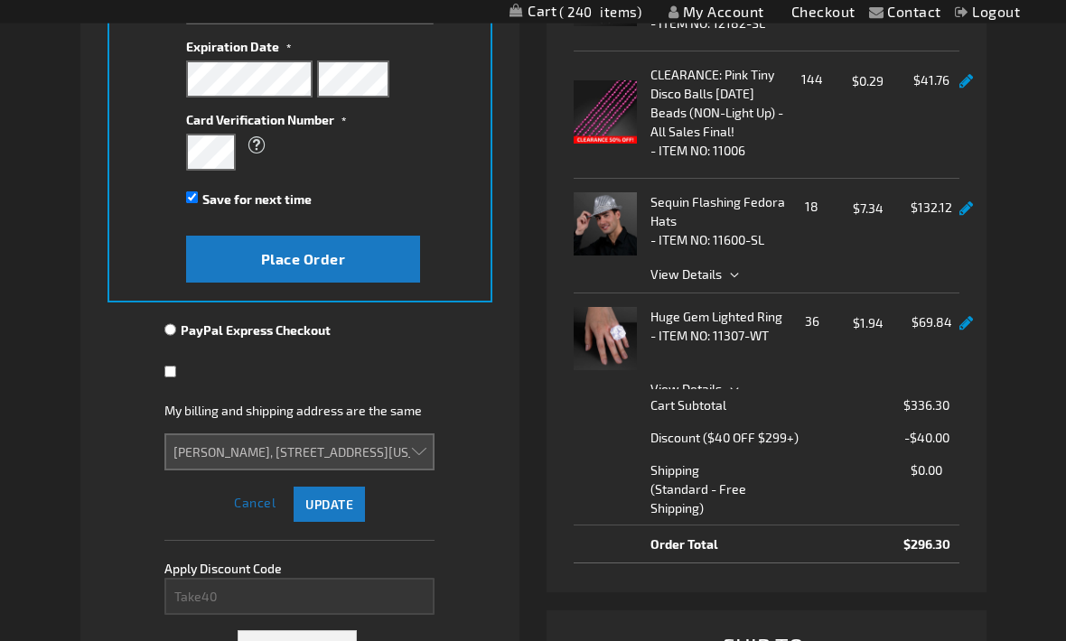
scroll to position [396, 0]
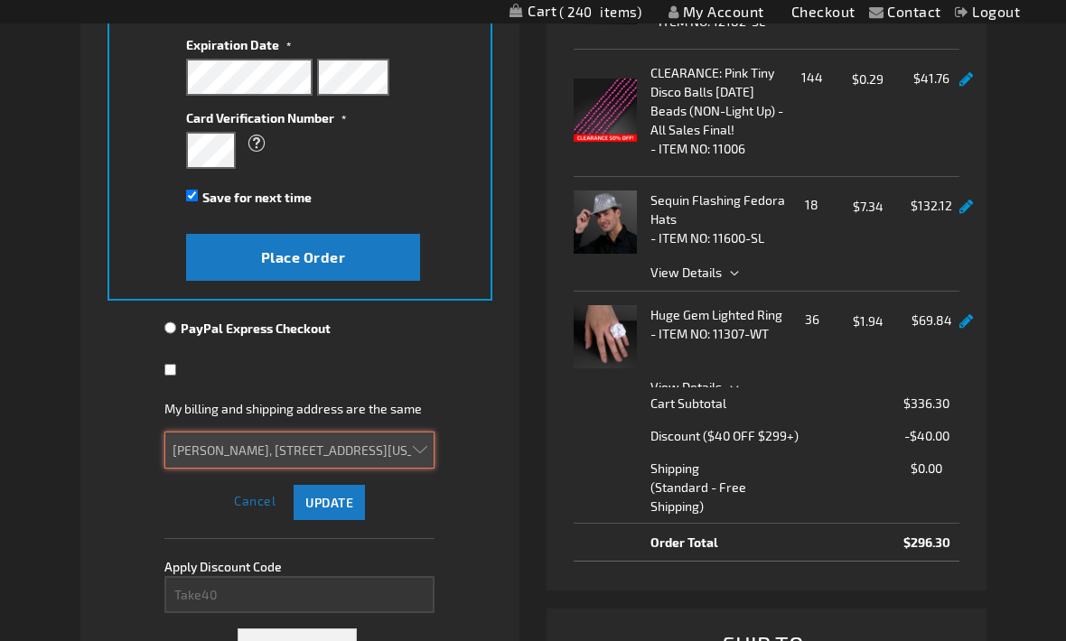
click at [421, 457] on select "[PERSON_NAME], [STREET_ADDRESS][US_STATE] [PERSON_NAME], [STREET_ADDRESS][US_ST…" at bounding box center [299, 450] width 270 height 37
select select
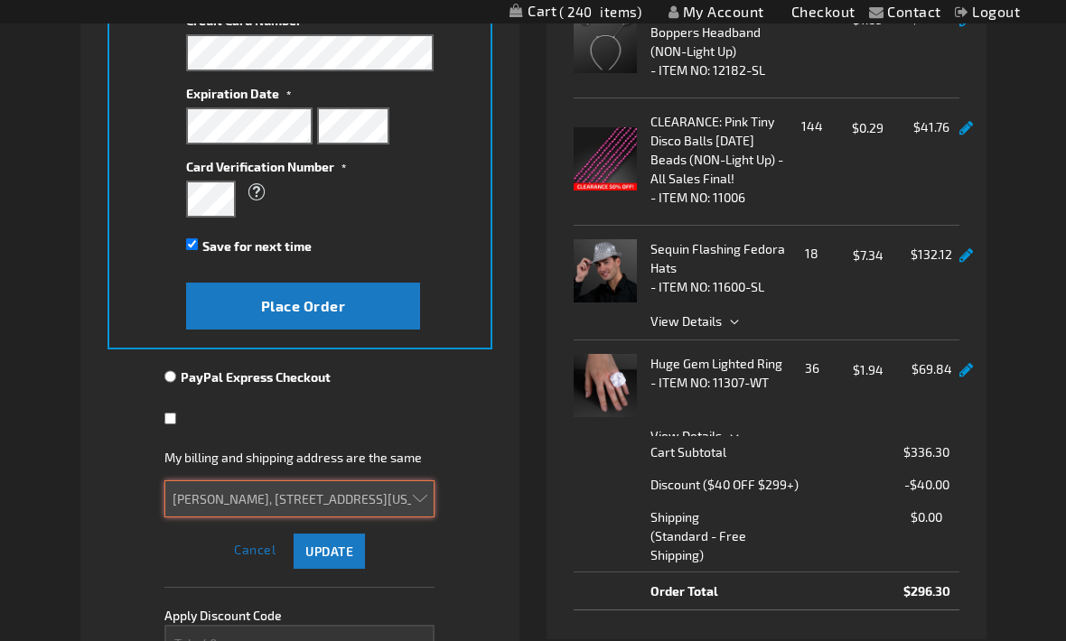
scroll to position [355, 0]
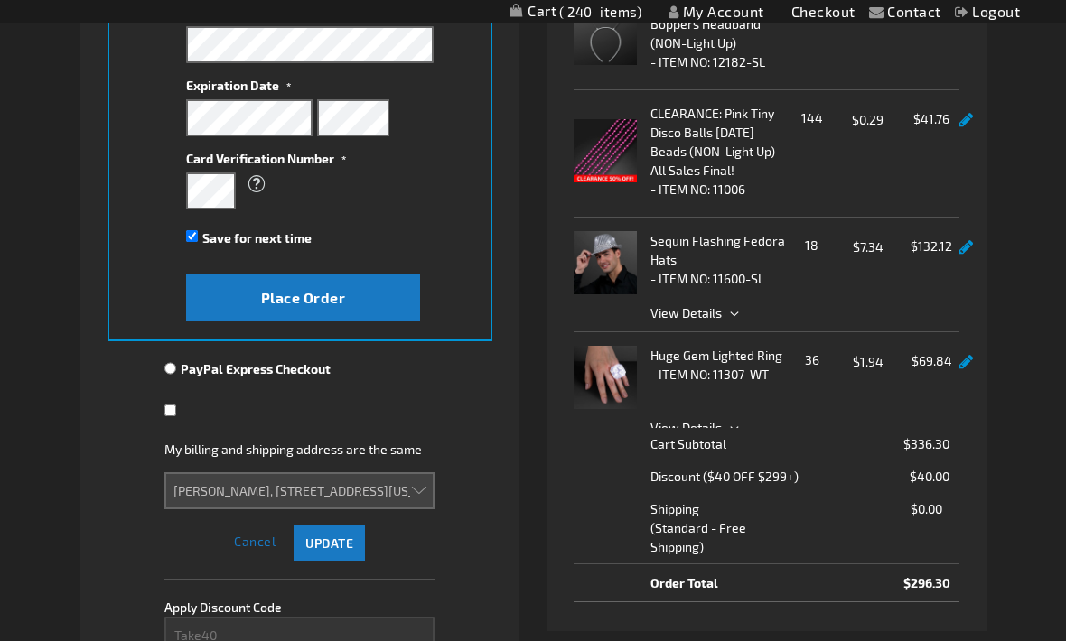
click at [194, 238] on input "Save for next time" at bounding box center [192, 237] width 12 height 12
checkbox input "false"
click at [366, 307] on button "Place Order" at bounding box center [303, 298] width 234 height 47
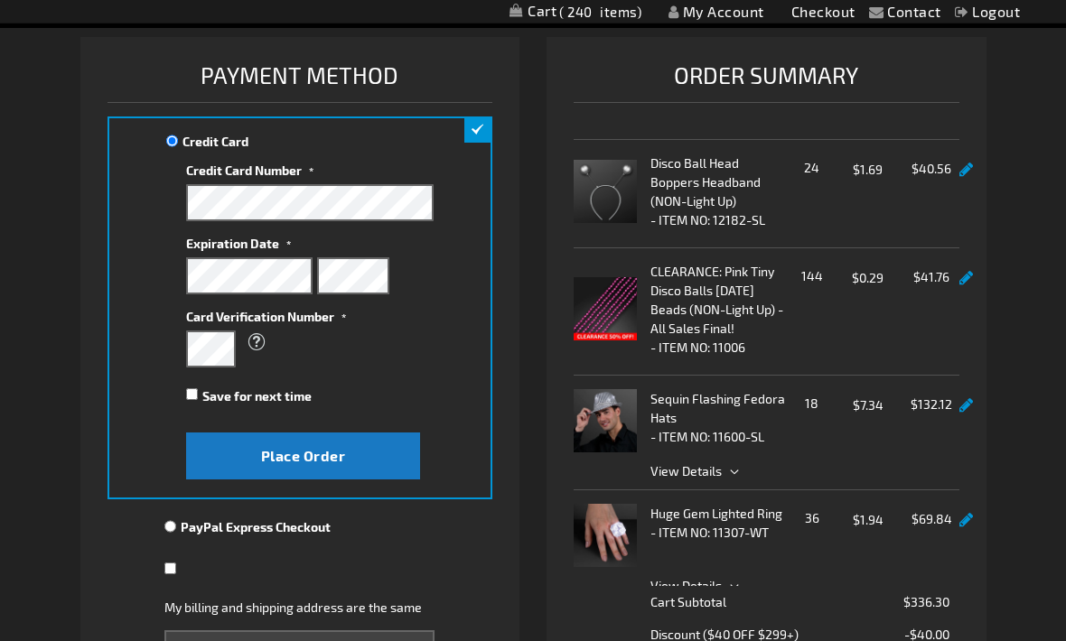
click at [336, 454] on span "Place Order" at bounding box center [303, 456] width 85 height 17
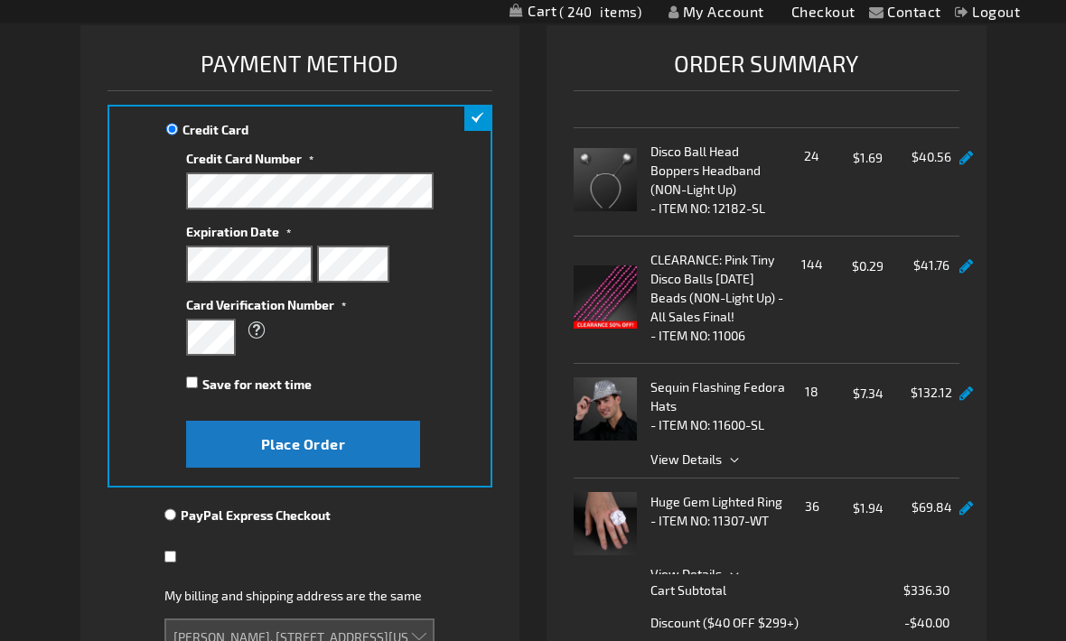
scroll to position [213, 0]
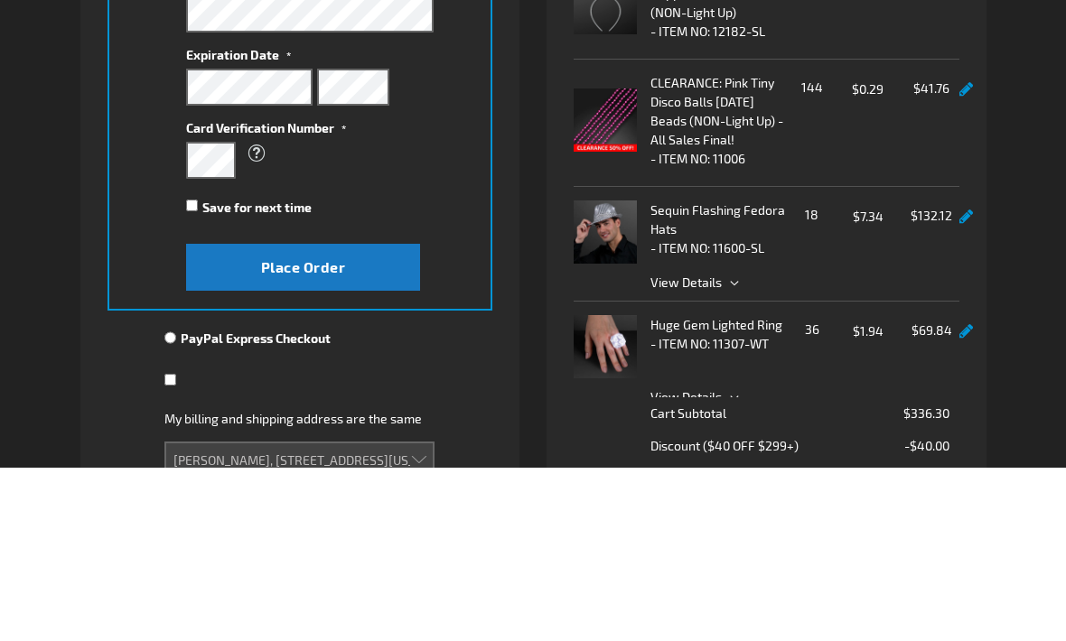
click at [254, 311] on span "What is this?" at bounding box center [256, 327] width 23 height 33
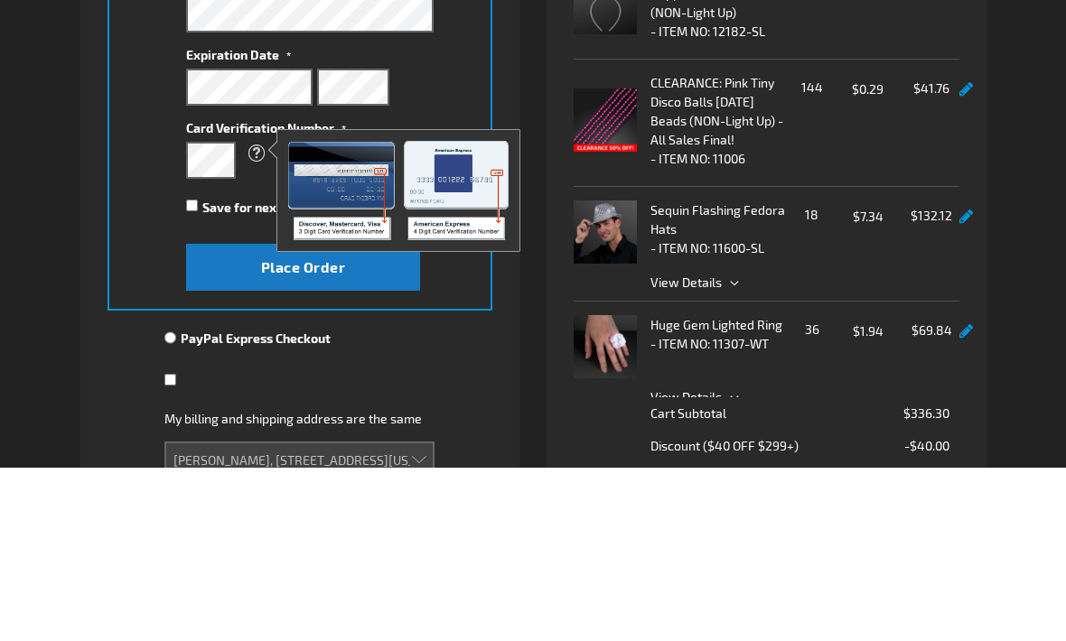
scroll to position [387, 0]
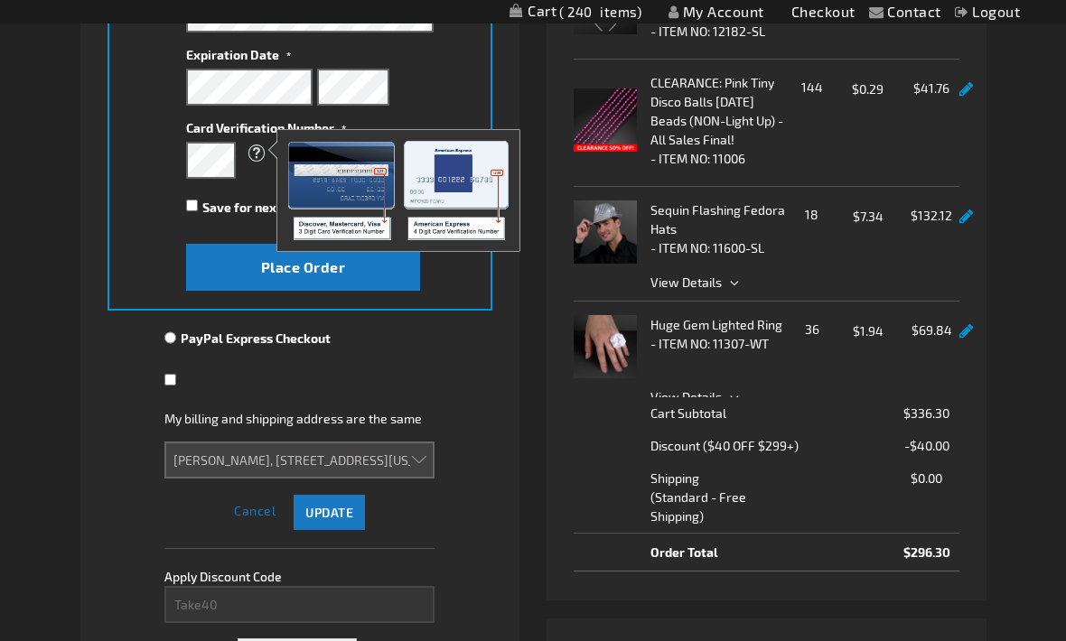
click at [158, 229] on div "Credit Card Credit Card Information" at bounding box center [300, 119] width 386 height 383
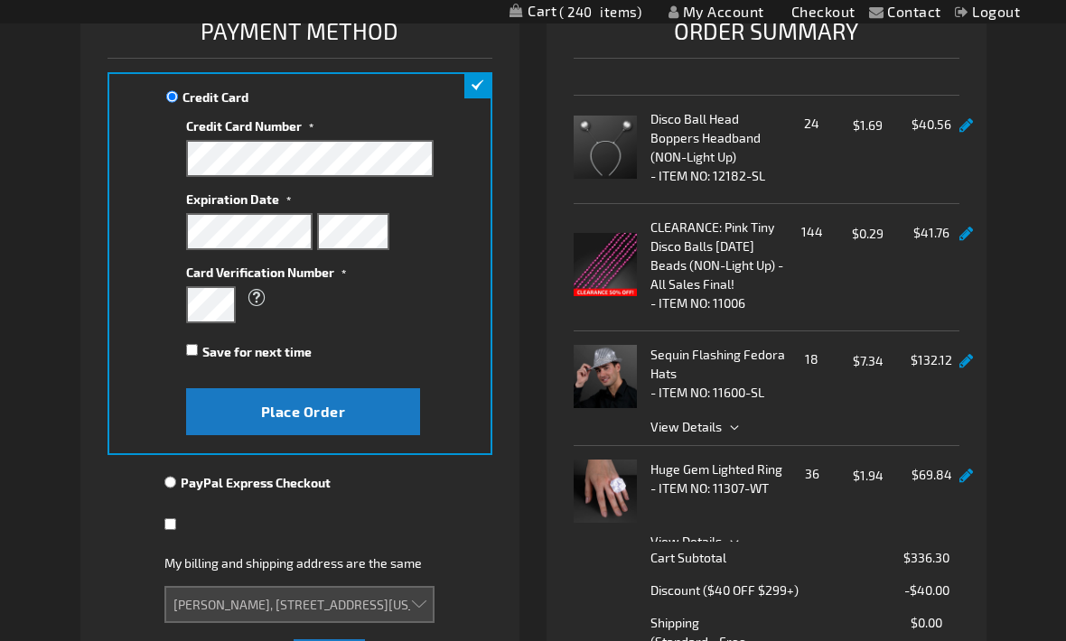
scroll to position [240, 0]
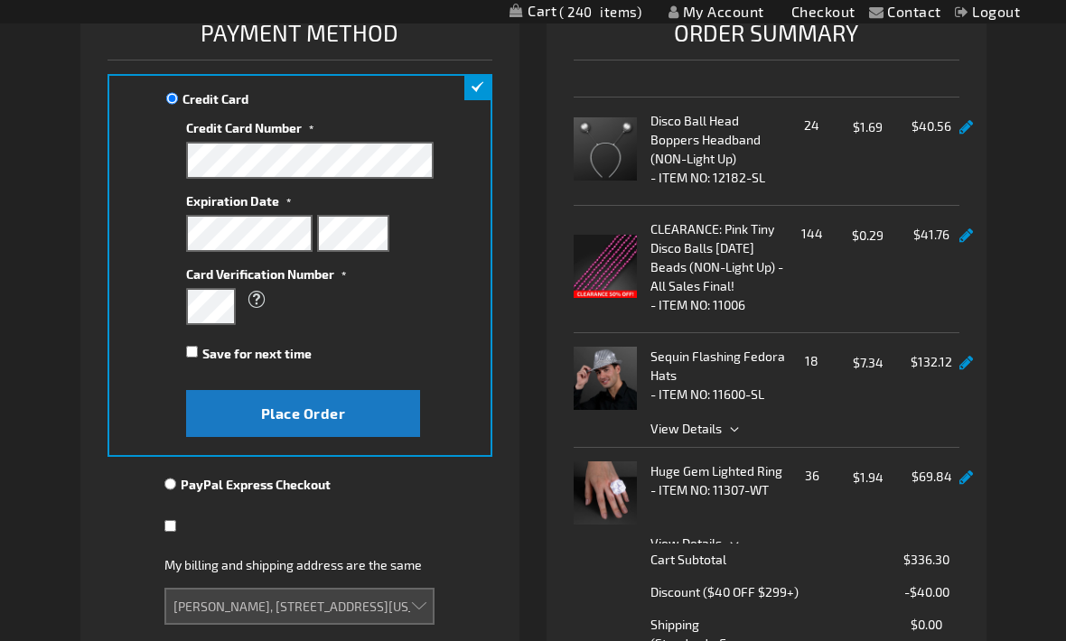
click at [306, 415] on span "Place Order" at bounding box center [303, 413] width 85 height 17
click at [421, 607] on select "[PERSON_NAME], [STREET_ADDRESS][US_STATE] [PERSON_NAME], [STREET_ADDRESS][US_ST…" at bounding box center [299, 606] width 270 height 37
select select
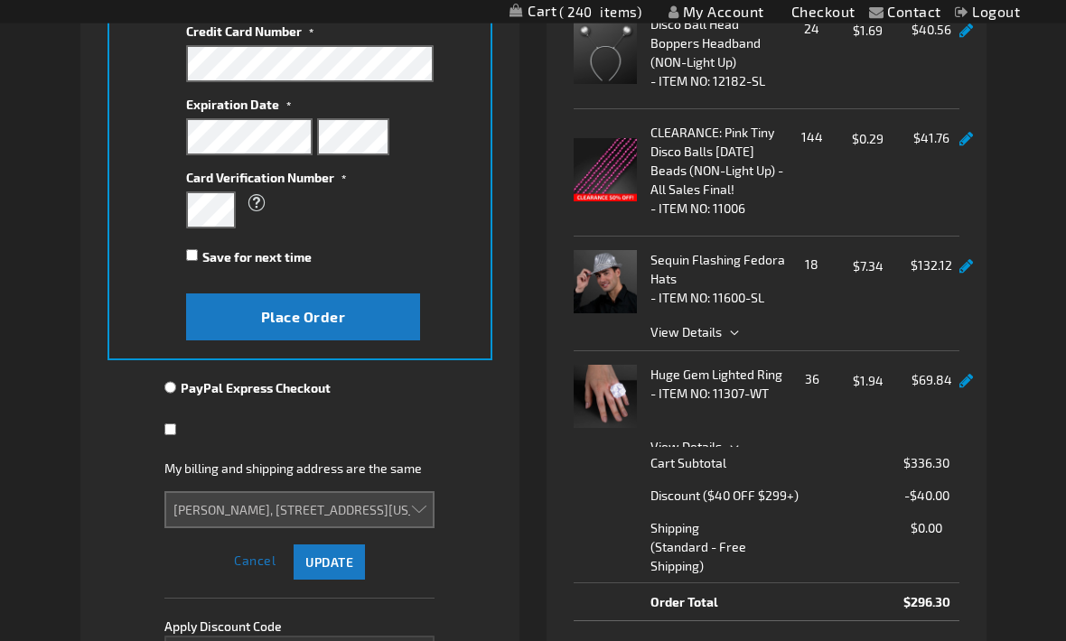
scroll to position [337, 0]
click at [323, 320] on span "Place Order" at bounding box center [303, 316] width 85 height 17
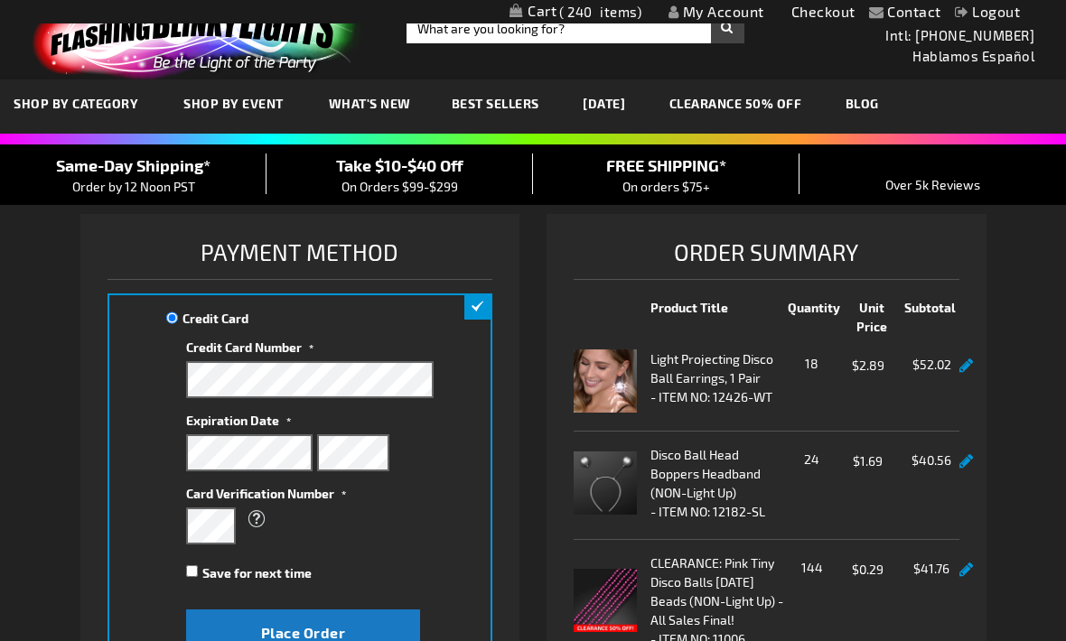
scroll to position [0, 0]
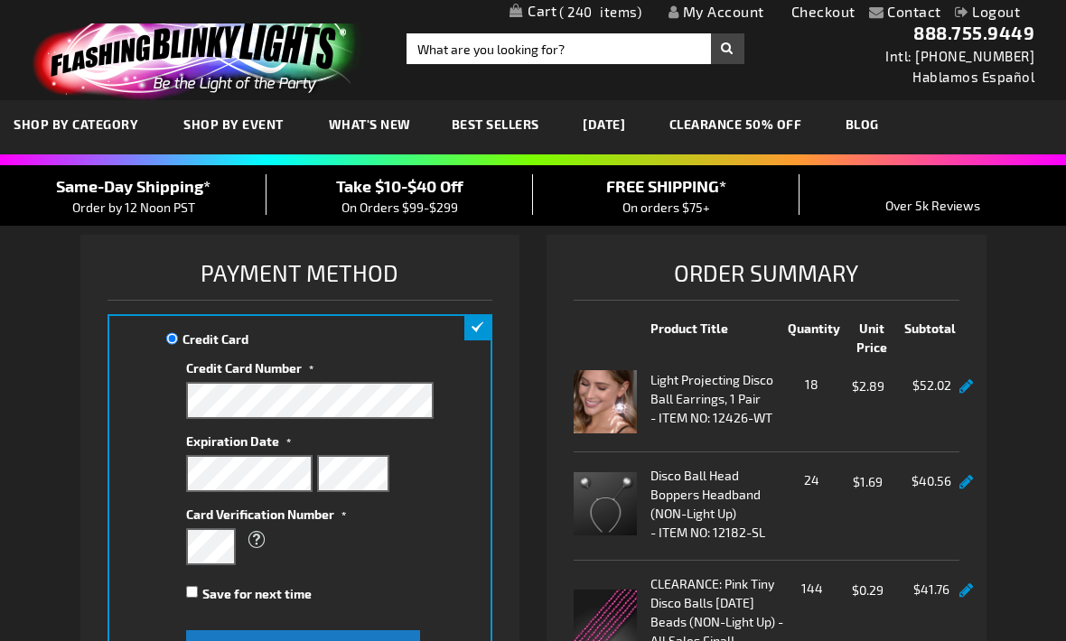
click at [321, 512] on span "Card Verification Number" at bounding box center [260, 514] width 148 height 15
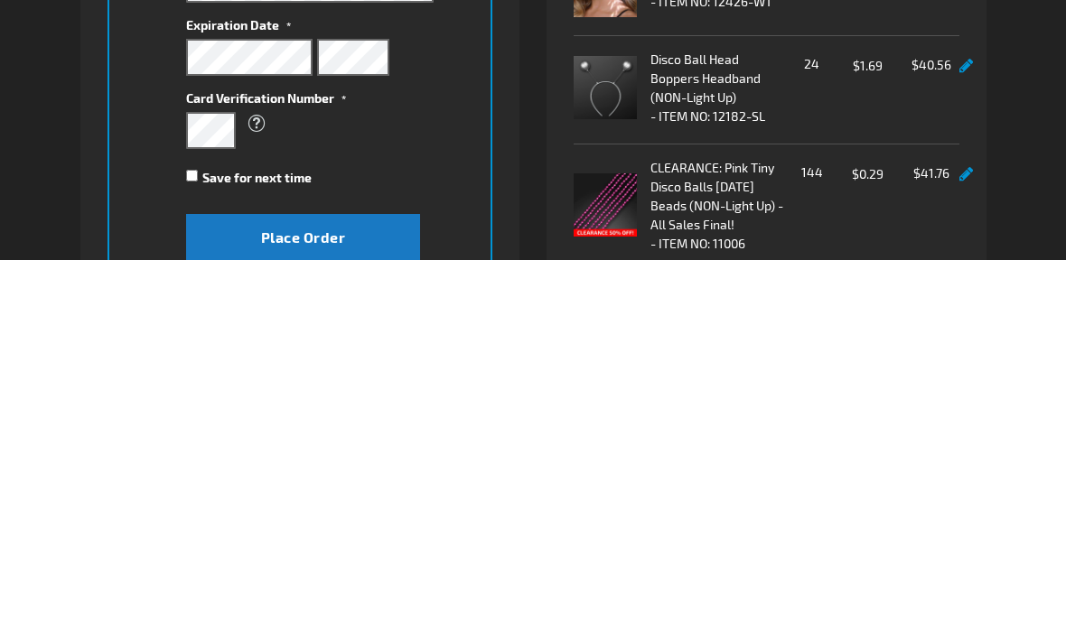
click at [259, 489] on span "What is this?" at bounding box center [256, 505] width 23 height 33
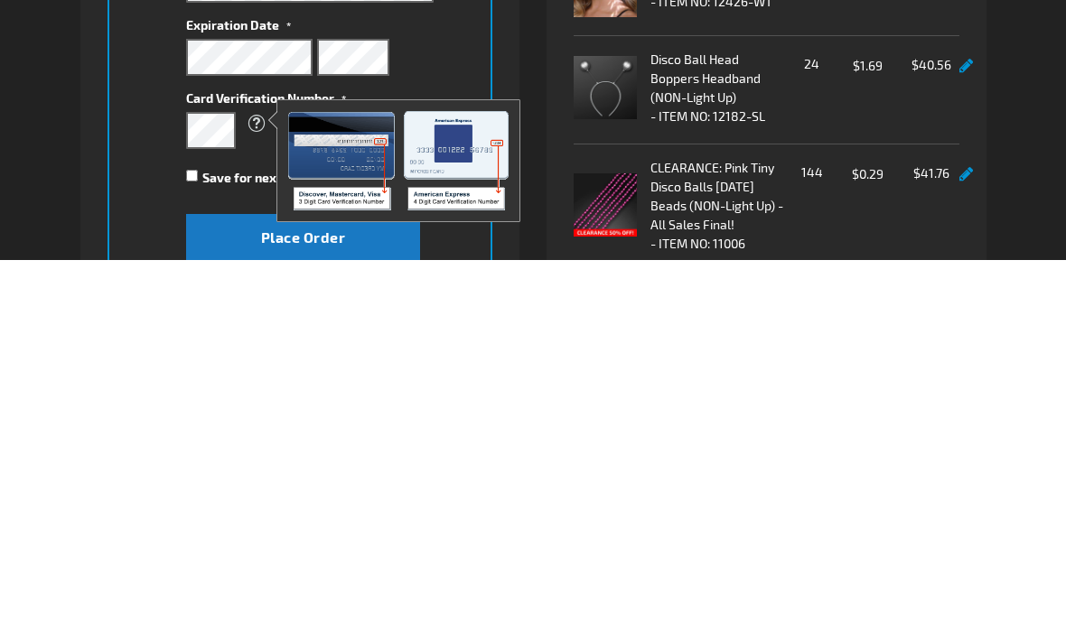
scroll to position [416, 0]
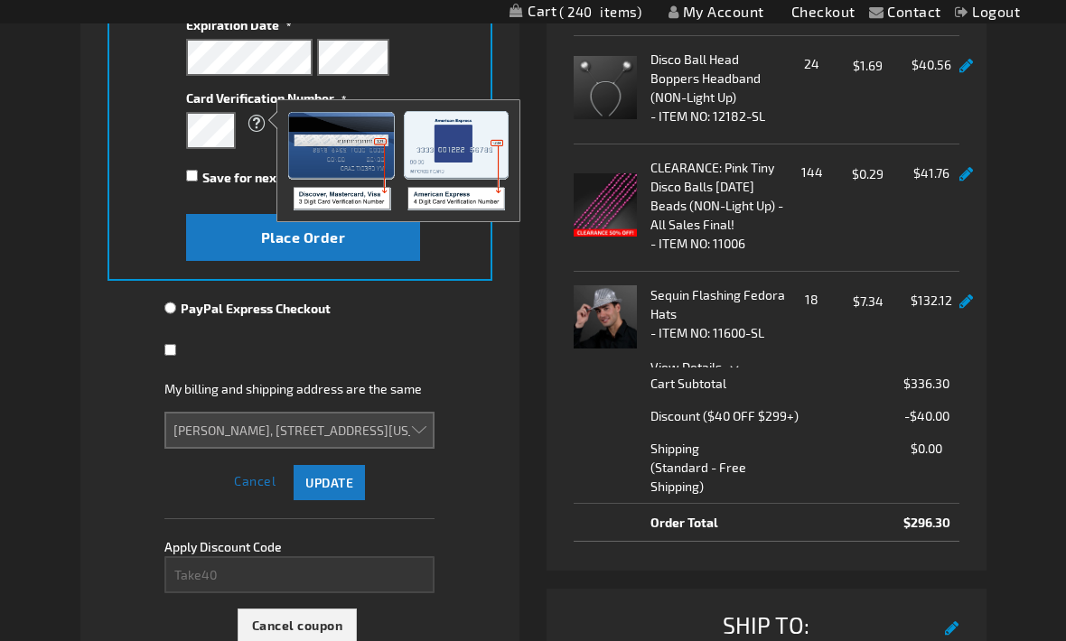
click at [446, 312] on div "PayPal Express Checkout You will be redirected to the PayPal website. Continue …" at bounding box center [300, 311] width 386 height 42
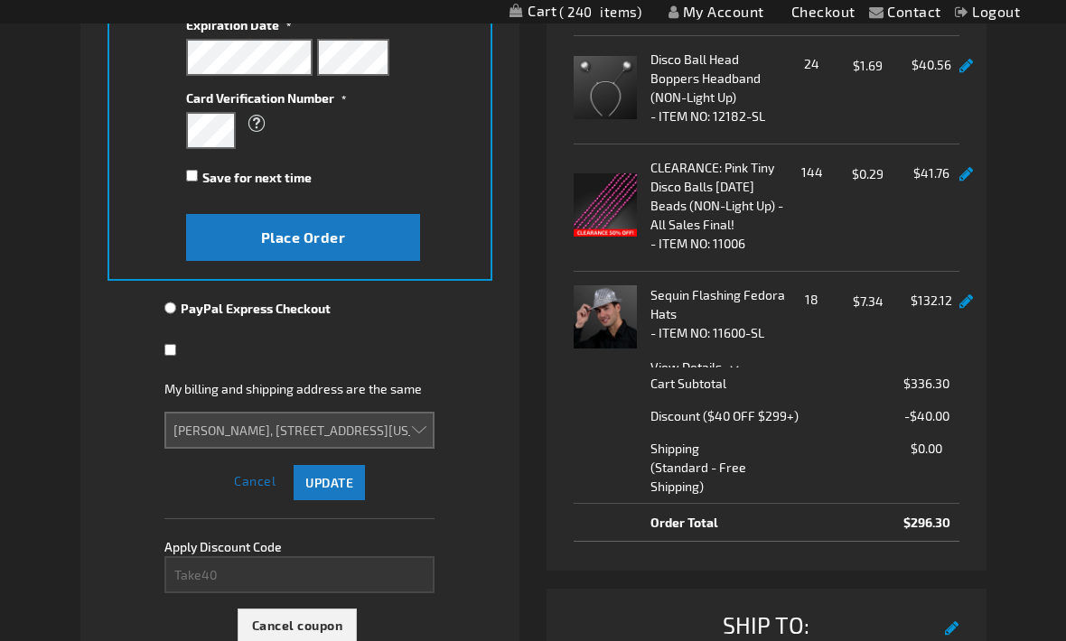
click at [188, 180] on input "Save for next time" at bounding box center [192, 176] width 12 height 12
checkbox input "true"
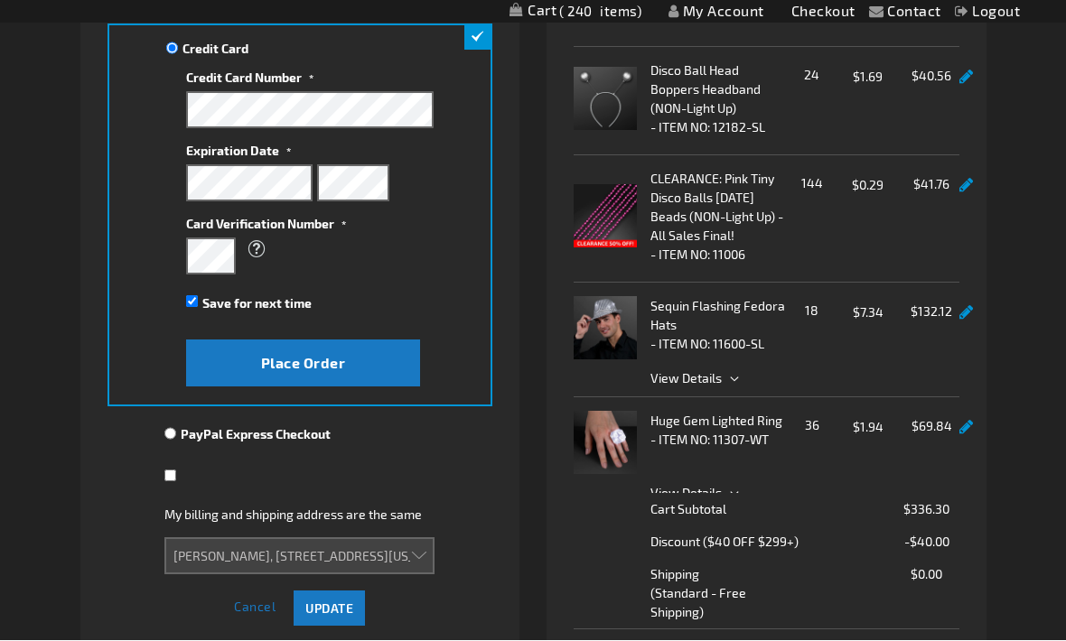
scroll to position [291, 0]
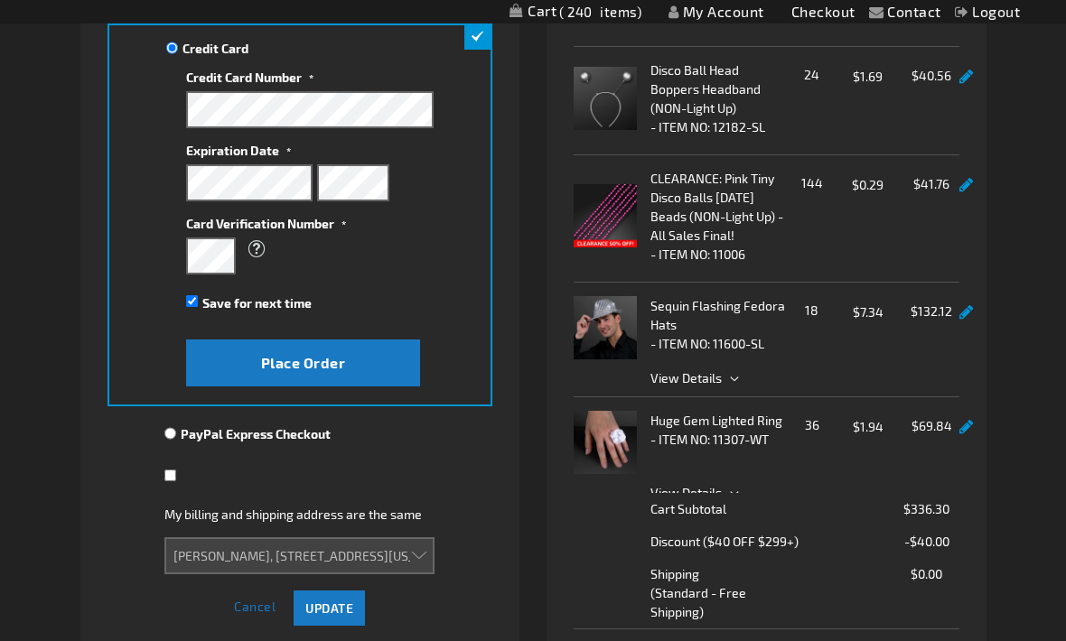
click at [339, 368] on span "Place Order" at bounding box center [303, 362] width 85 height 17
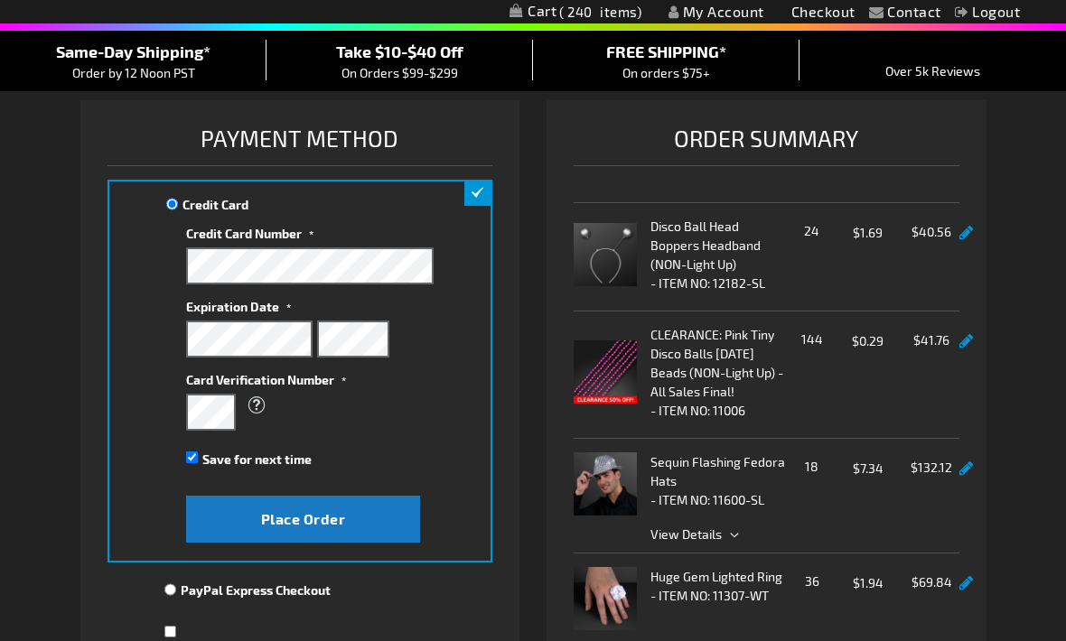
scroll to position [0, 0]
